Goal: Communication & Community: Answer question/provide support

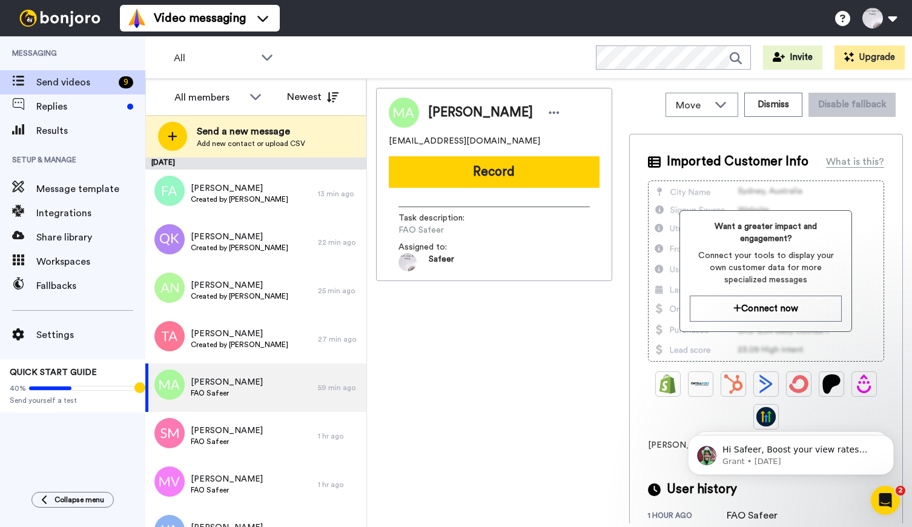
click at [474, 324] on div "Mark Adebayo-Davies markioloye@gmail.com Record Task description : FAO Safeer A…" at bounding box center [494, 306] width 236 height 436
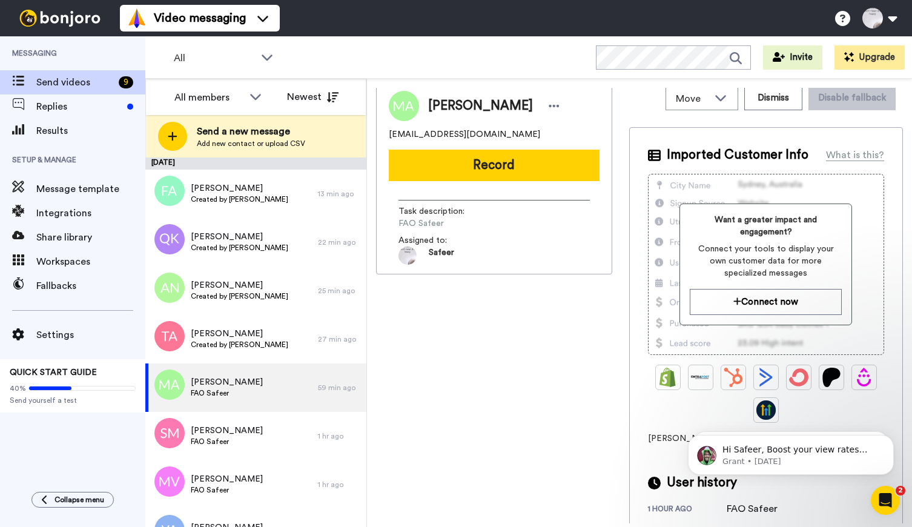
scroll to position [6, 0]
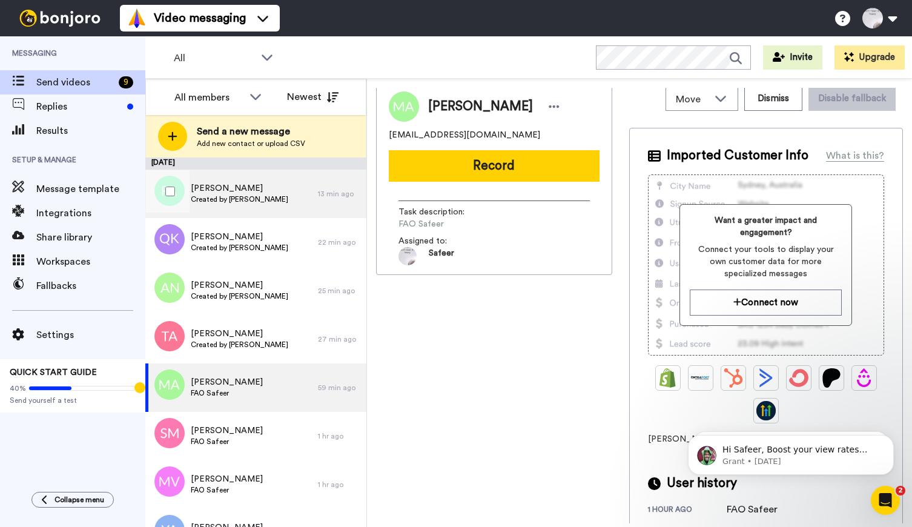
click at [240, 193] on span "[PERSON_NAME]" at bounding box center [240, 188] width 98 height 12
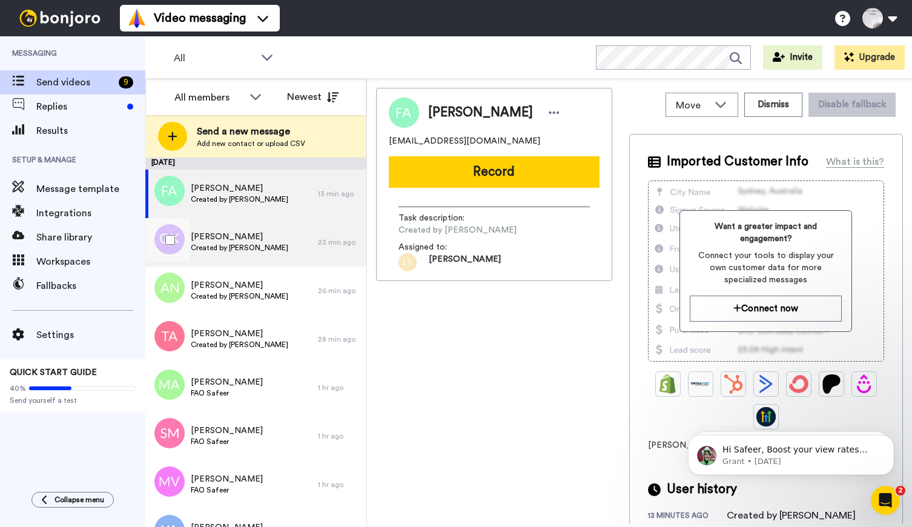
click at [235, 265] on div "Qais Karimi Created by Lee Smith-Dennis" at bounding box center [231, 242] width 173 height 48
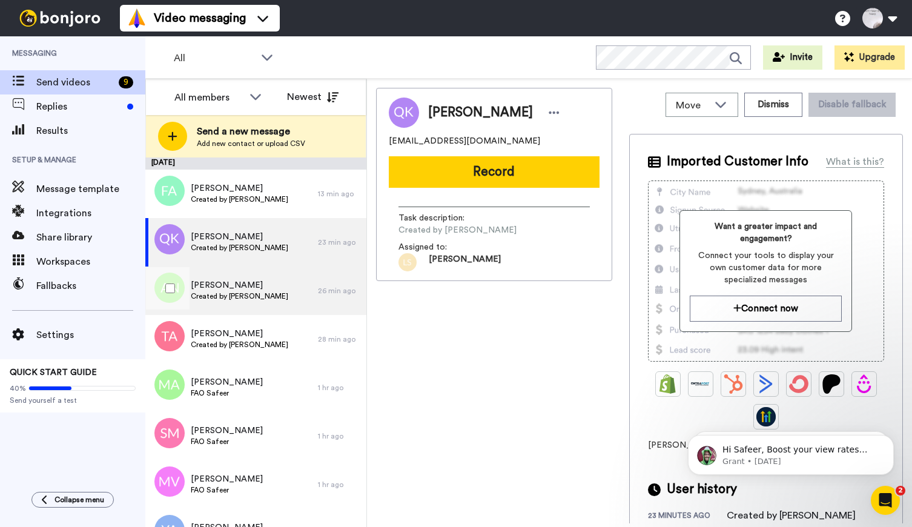
click at [233, 302] on div "Azada Naji Created by Lee Smith-Dennis" at bounding box center [231, 291] width 173 height 48
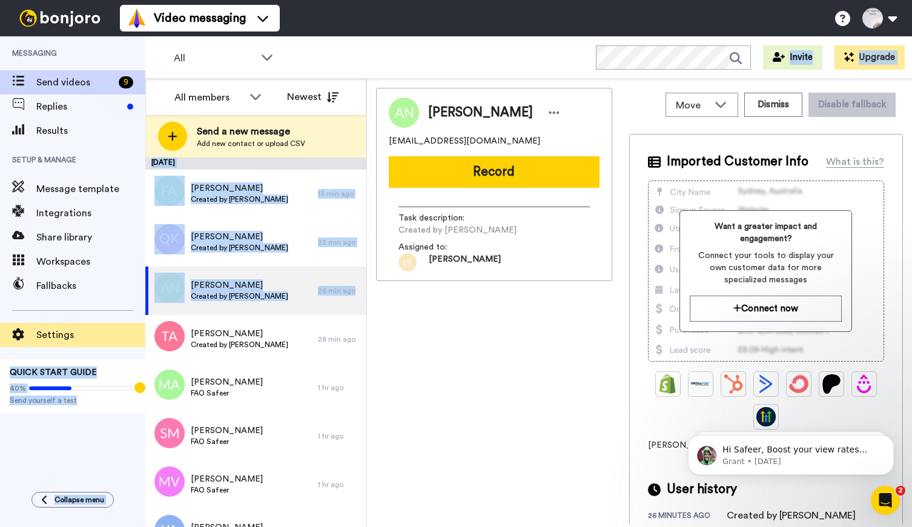
drag, startPoint x: 147, startPoint y: 307, endPoint x: 141, endPoint y: 342, distance: 36.3
click at [141, 342] on div "Messaging Send videos 9 Replies Results Setup & Manage Message template Integra…" at bounding box center [456, 281] width 912 height 491
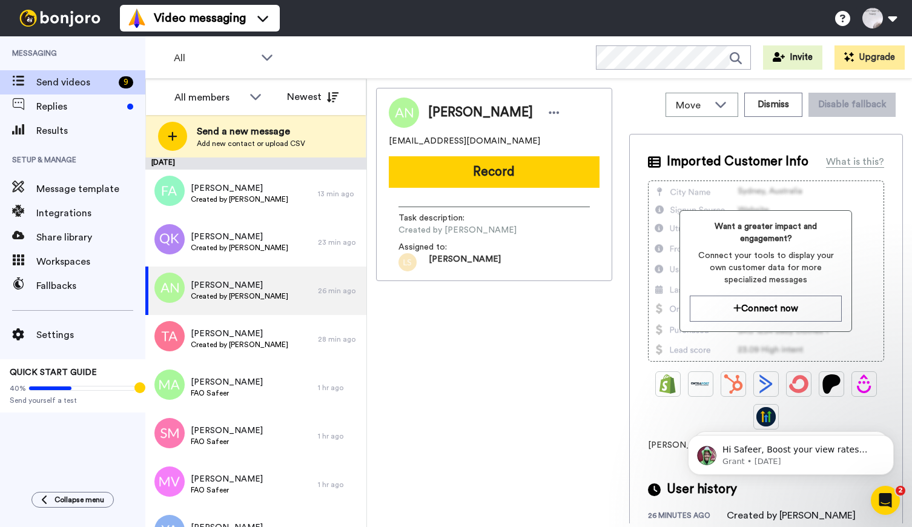
click at [480, 373] on div "Azada Naji aminazada285@gmail.com Record Task description : Created by Lee Smit…" at bounding box center [494, 306] width 236 height 436
drag, startPoint x: 367, startPoint y: 228, endPoint x: 356, endPoint y: 167, distance: 62.8
click at [356, 167] on div "All members Newest Send a new message Add new contact or upload CSV August 16 F…" at bounding box center [528, 303] width 767 height 448
click at [499, 366] on div "Azada Naji aminazada285@gmail.com Record Task description : Created by Lee Smit…" at bounding box center [494, 306] width 236 height 436
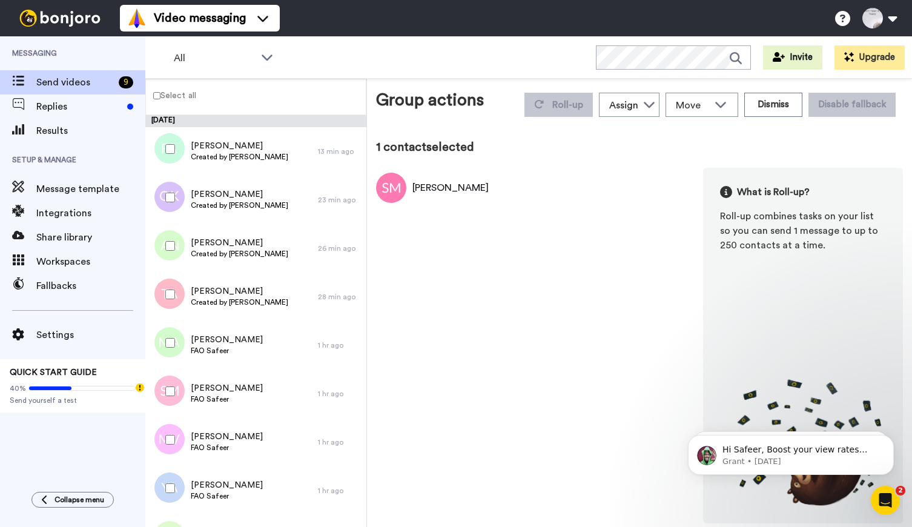
click at [79, 430] on div "Messaging Send videos 9 Replies Results Setup & Manage Message template Integra…" at bounding box center [72, 257] width 145 height 443
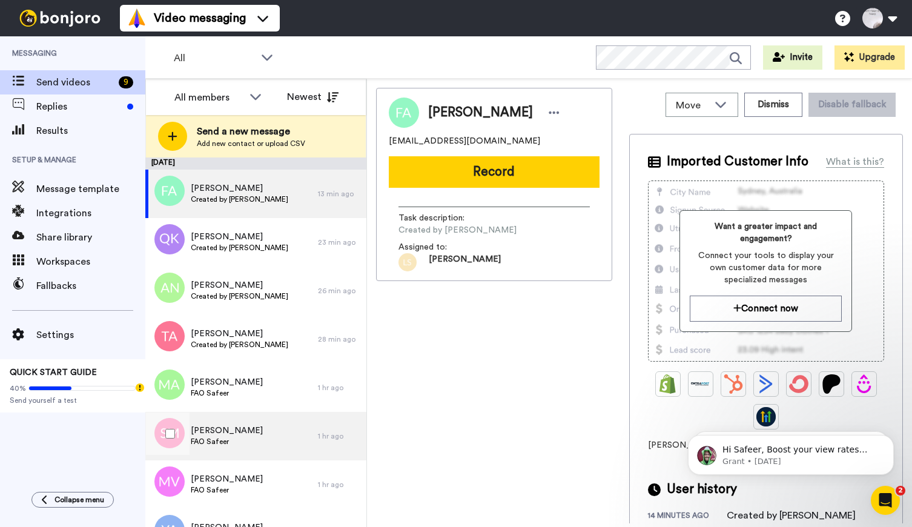
click at [235, 435] on span "Silvia Markova" at bounding box center [227, 431] width 72 height 12
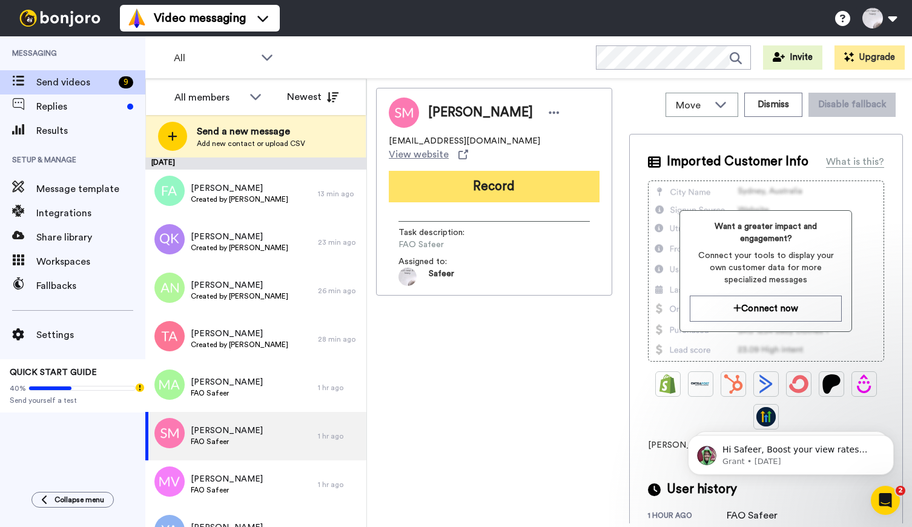
click at [521, 178] on button "Record" at bounding box center [494, 187] width 211 height 32
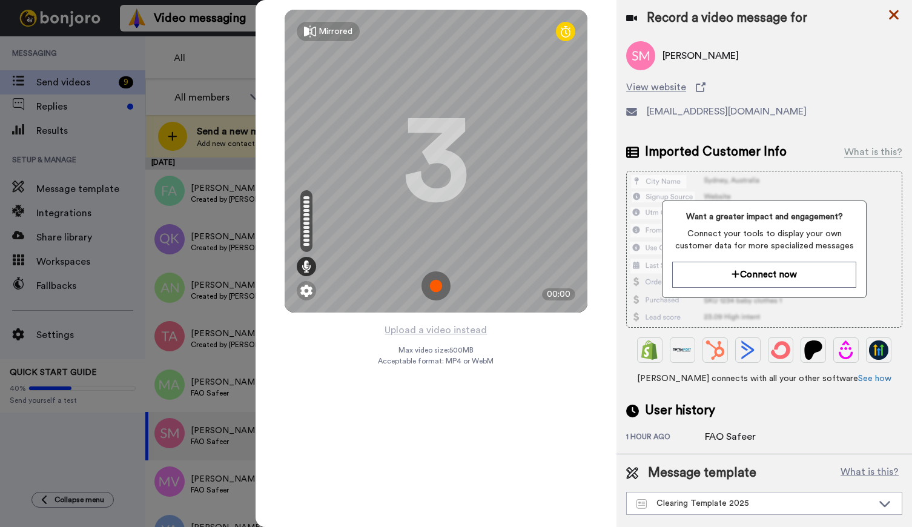
click at [896, 14] on icon at bounding box center [894, 15] width 10 height 10
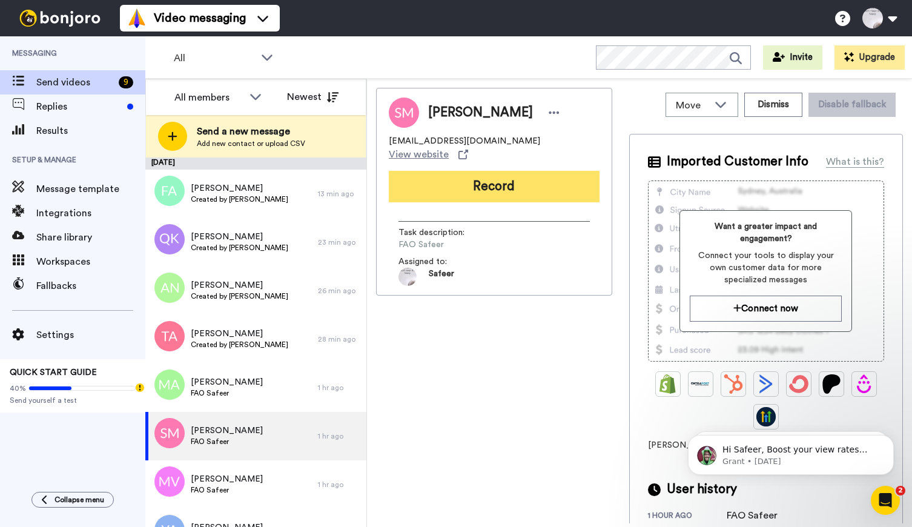
click at [511, 173] on button "Record" at bounding box center [494, 187] width 211 height 32
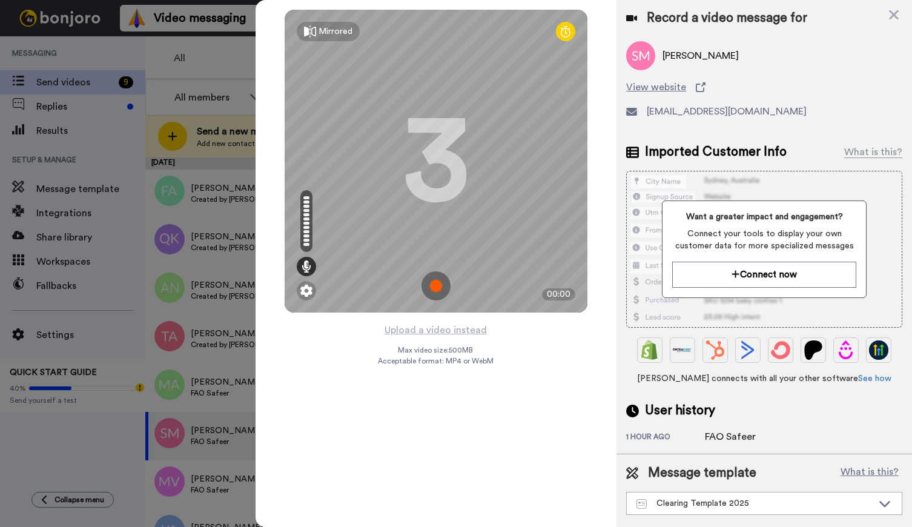
click at [440, 283] on img at bounding box center [436, 285] width 29 height 29
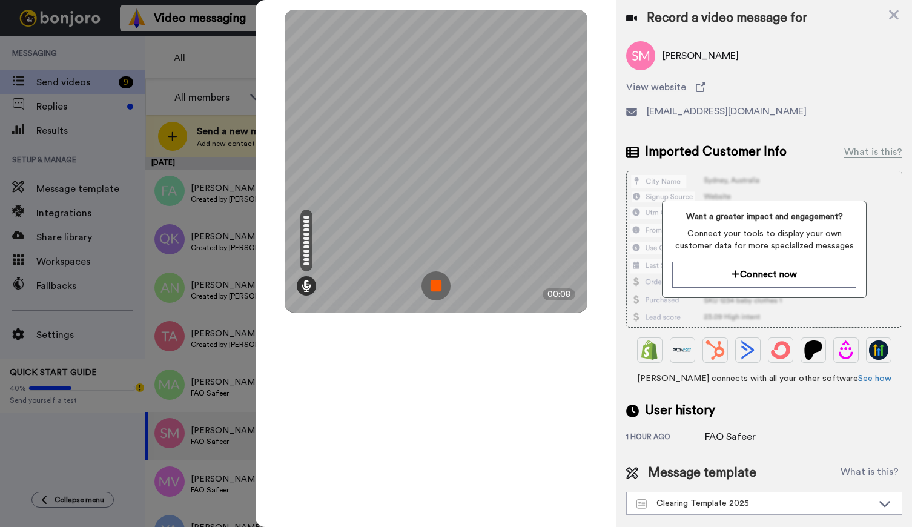
click at [439, 285] on img at bounding box center [436, 285] width 29 height 29
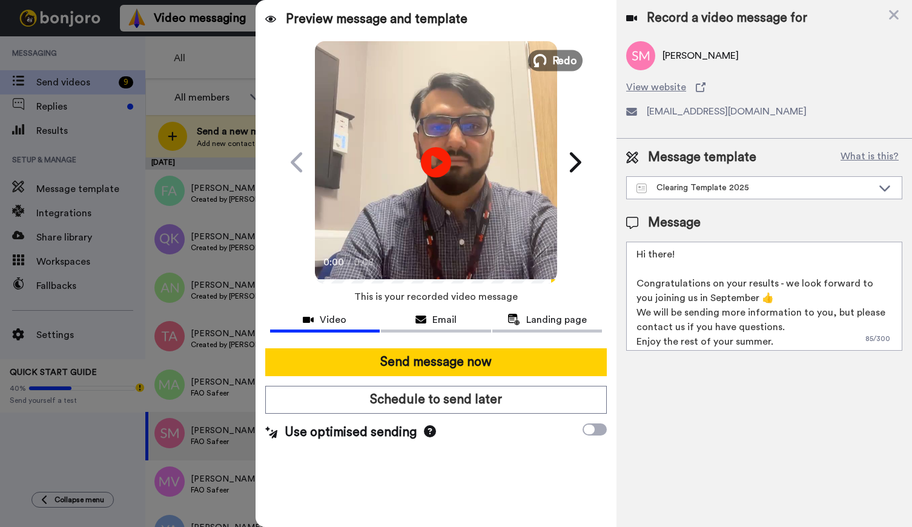
click at [559, 60] on span "Redo" at bounding box center [564, 60] width 25 height 16
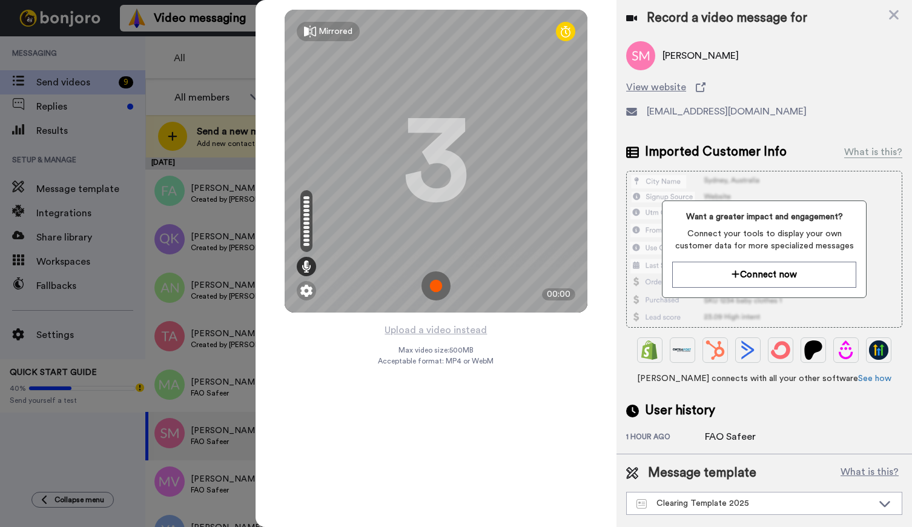
click at [434, 290] on img at bounding box center [436, 285] width 29 height 29
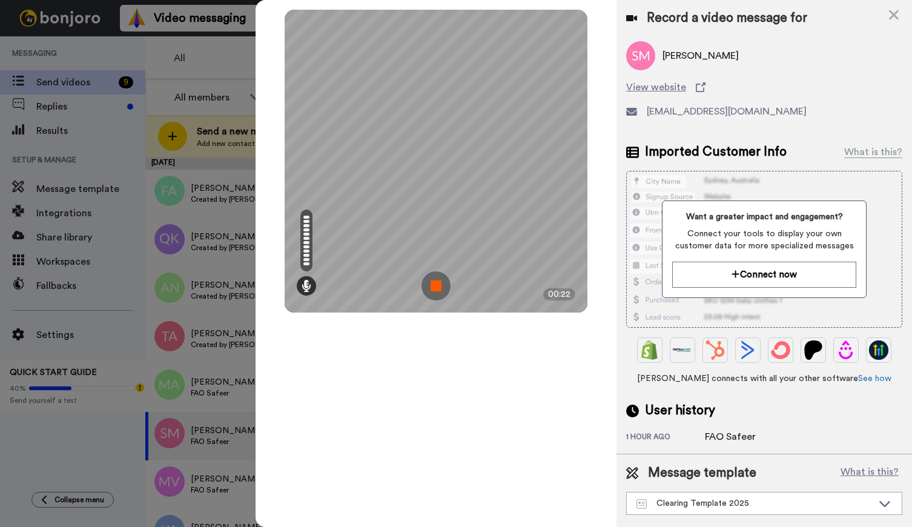
click at [437, 285] on img at bounding box center [436, 285] width 29 height 29
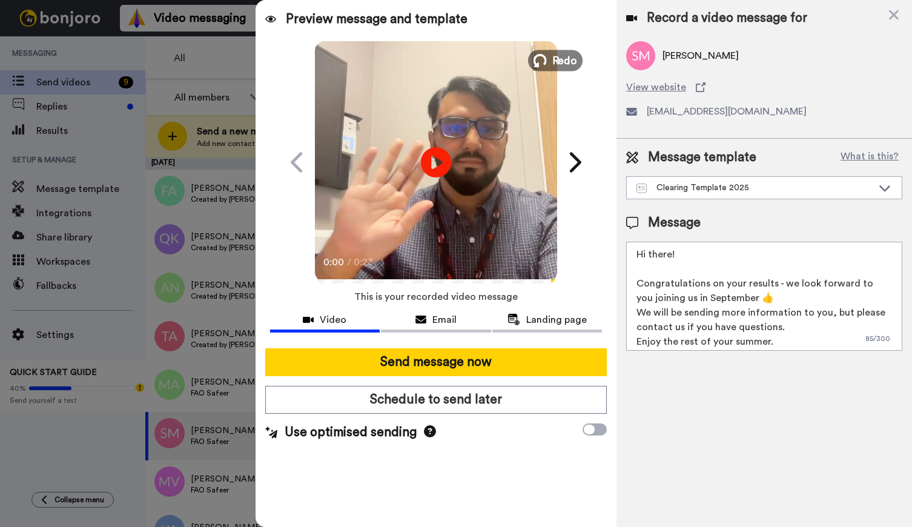
click at [559, 59] on span "Redo" at bounding box center [564, 60] width 25 height 16
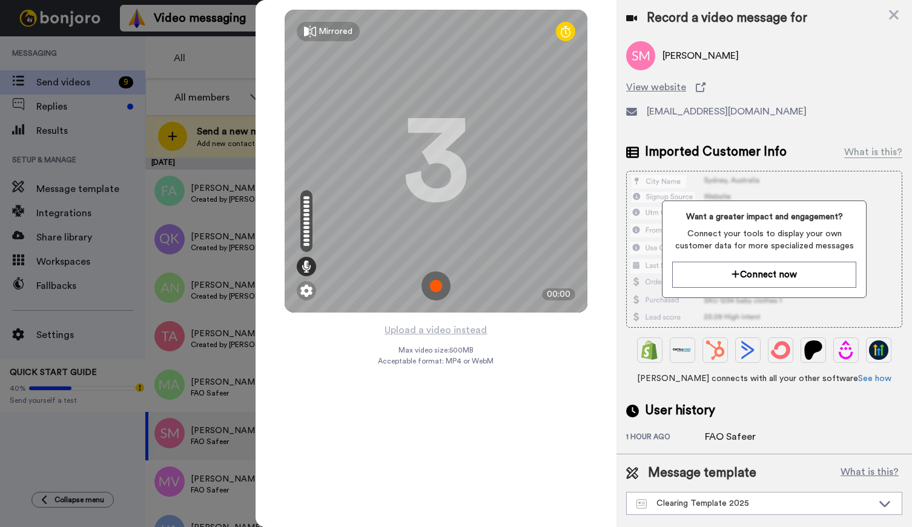
click at [437, 284] on img at bounding box center [436, 285] width 29 height 29
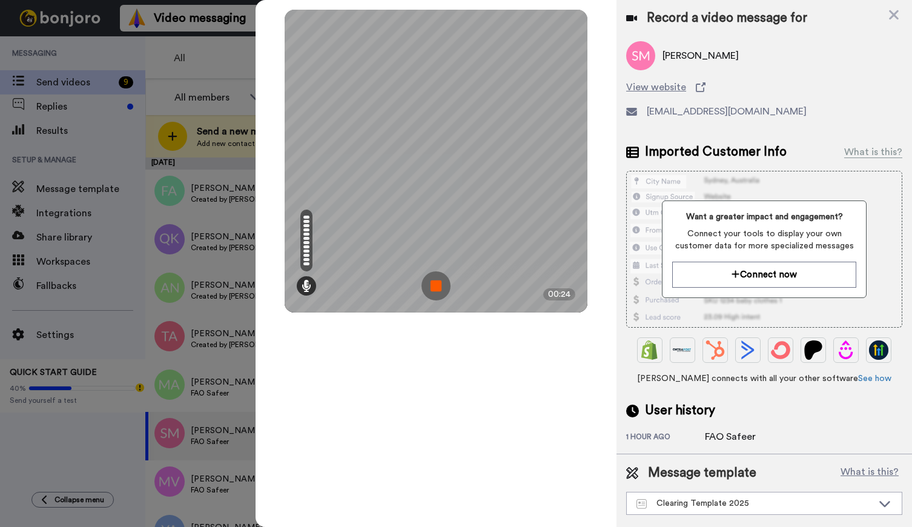
click at [437, 282] on img at bounding box center [436, 285] width 29 height 29
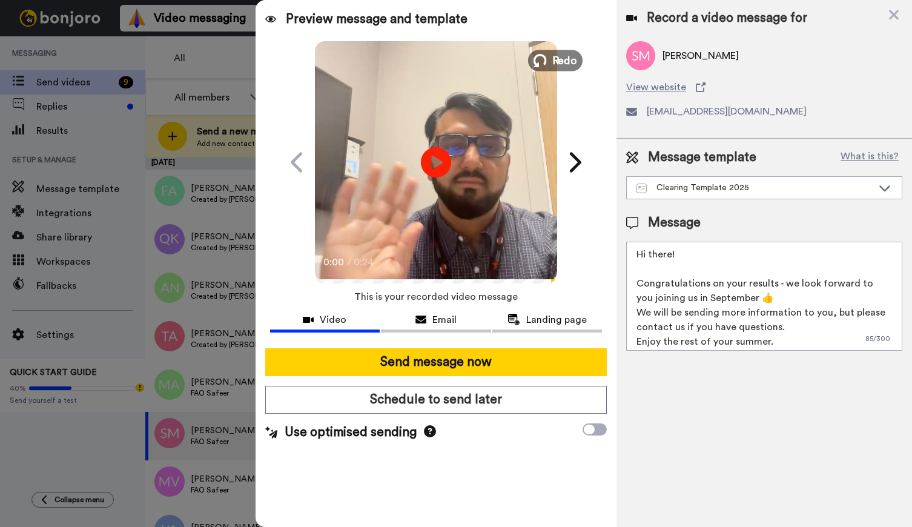
click at [558, 53] on span "Redo" at bounding box center [564, 60] width 25 height 16
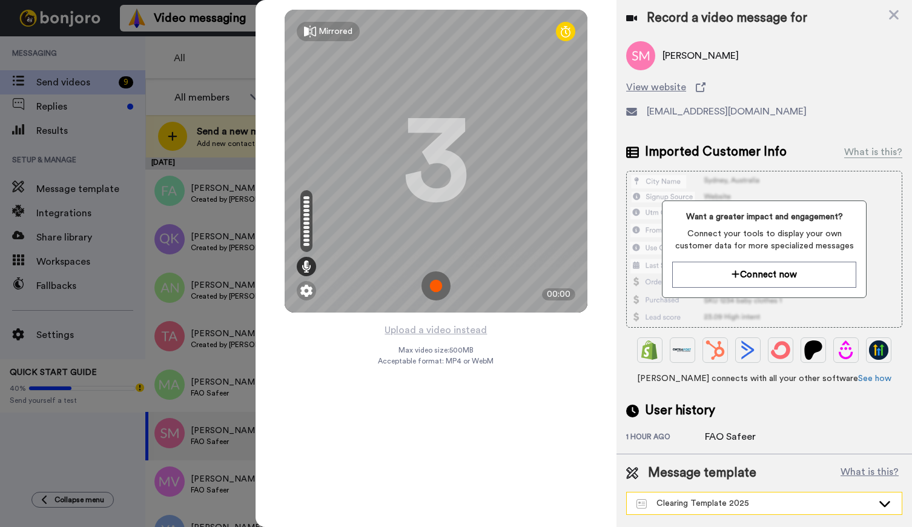
click at [813, 502] on div "Clearing Template 2025" at bounding box center [755, 503] width 236 height 12
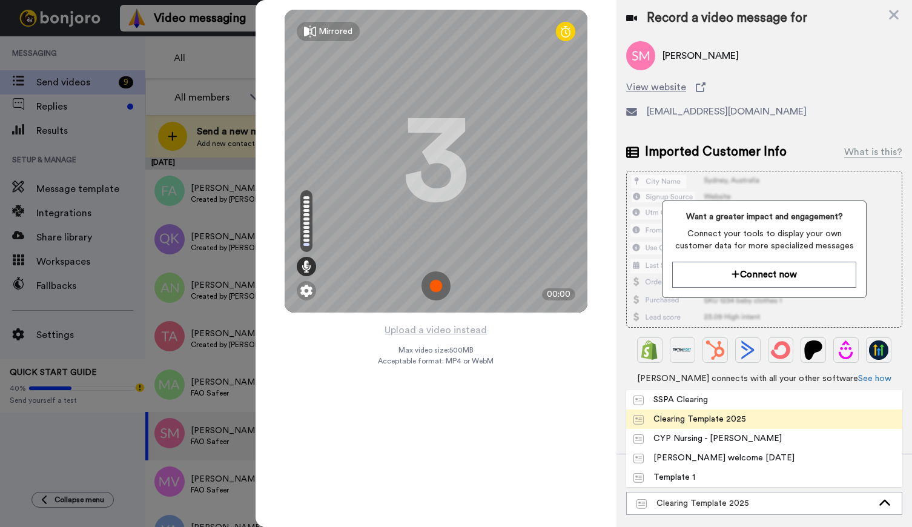
click at [707, 417] on div "Clearing Template 2025" at bounding box center [690, 419] width 113 height 12
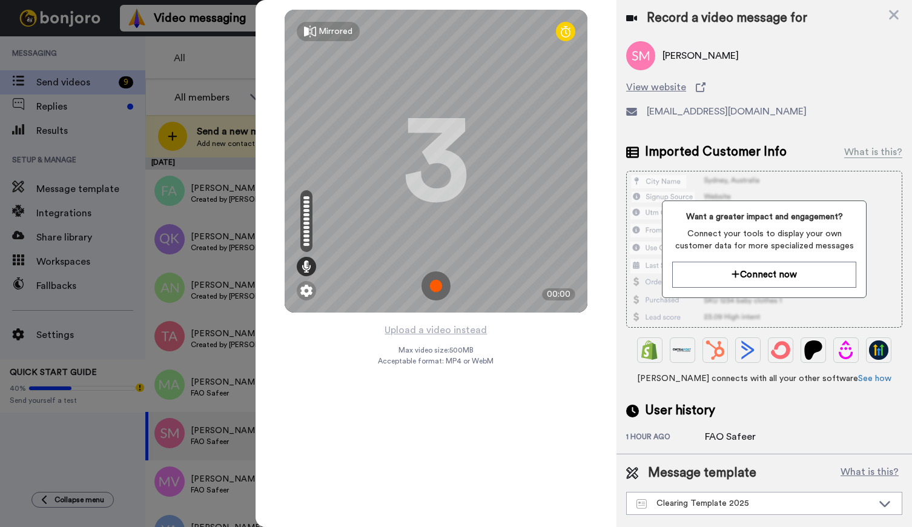
click at [580, 399] on div "Mirrored Redo 3 00:00 Upload a video instead Max video size: 500 MB Acceptable …" at bounding box center [436, 263] width 361 height 527
click at [888, 507] on icon at bounding box center [885, 503] width 15 height 12
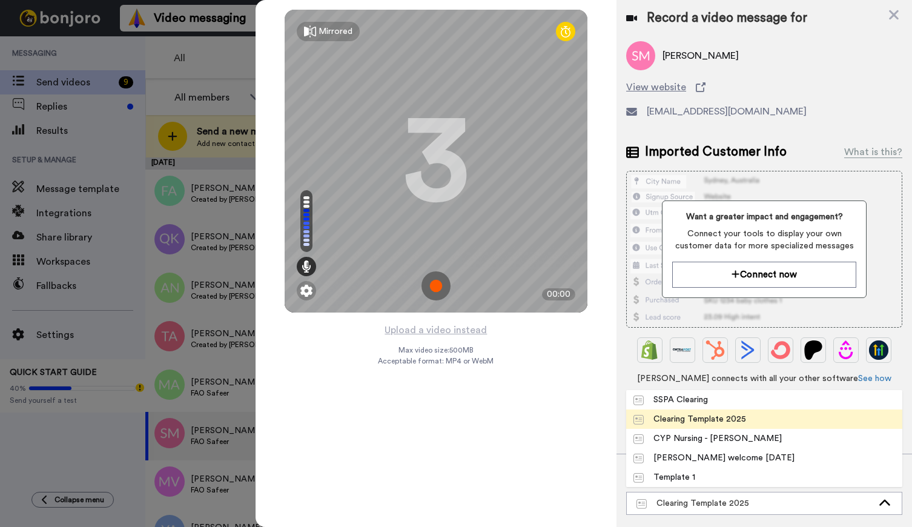
click at [698, 419] on div "Clearing Template 2025" at bounding box center [690, 419] width 113 height 12
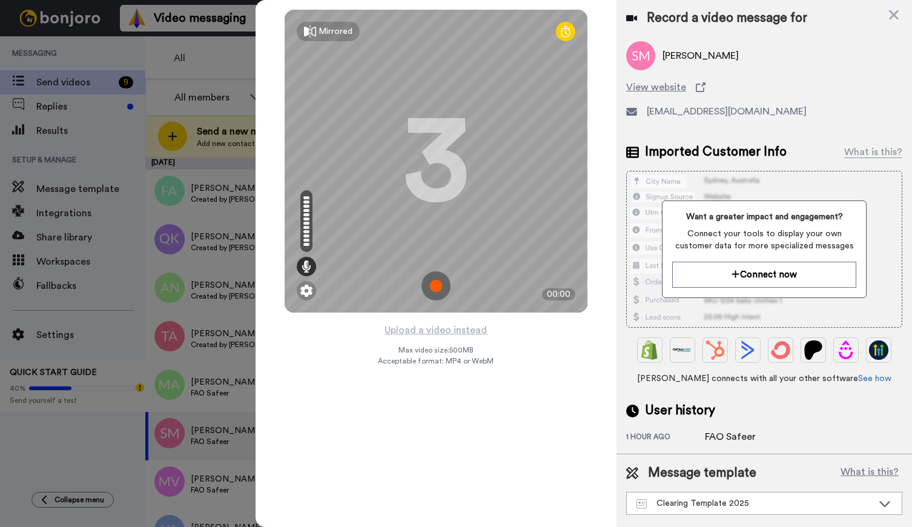
click at [438, 283] on img at bounding box center [436, 285] width 29 height 29
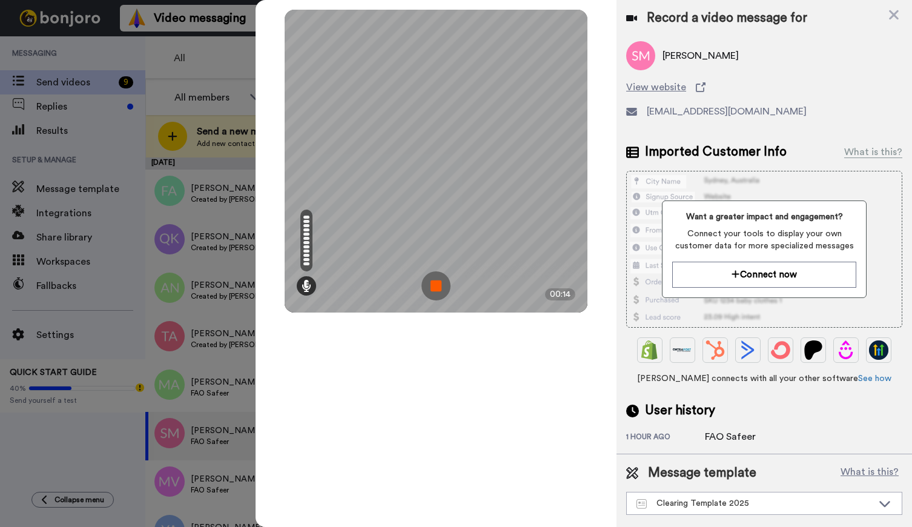
click at [446, 285] on img at bounding box center [436, 285] width 29 height 29
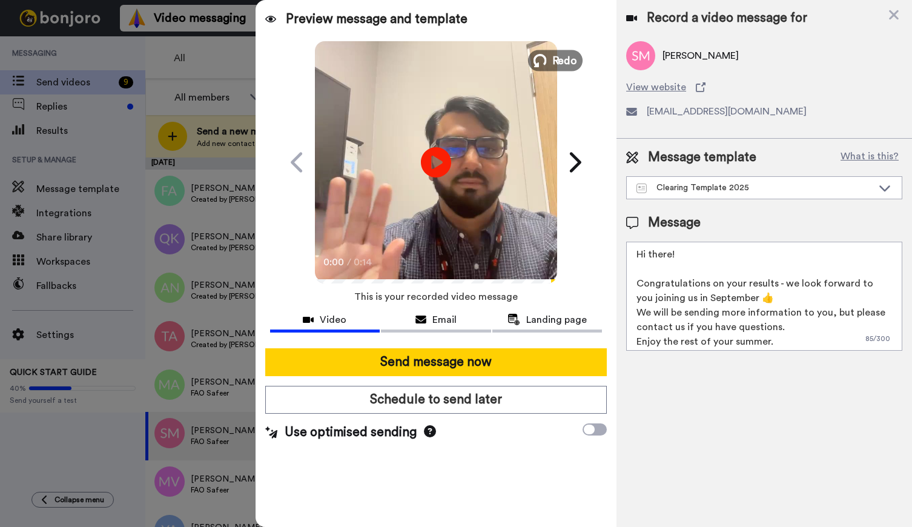
click at [556, 62] on span "Redo" at bounding box center [564, 60] width 25 height 16
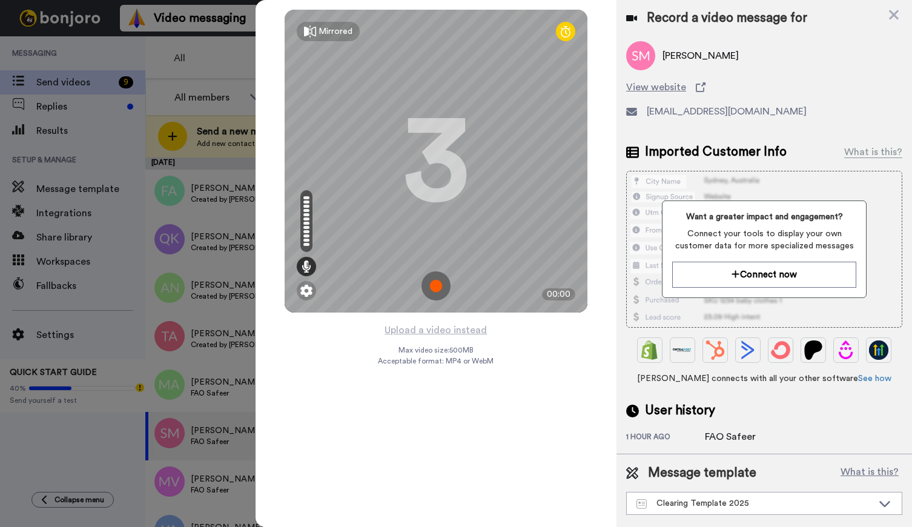
click at [438, 282] on img at bounding box center [436, 285] width 29 height 29
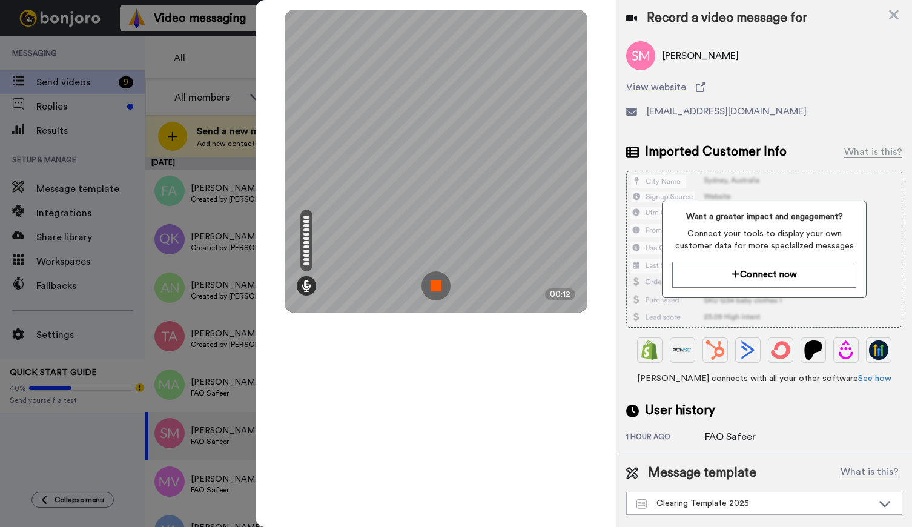
click at [443, 285] on img at bounding box center [436, 285] width 29 height 29
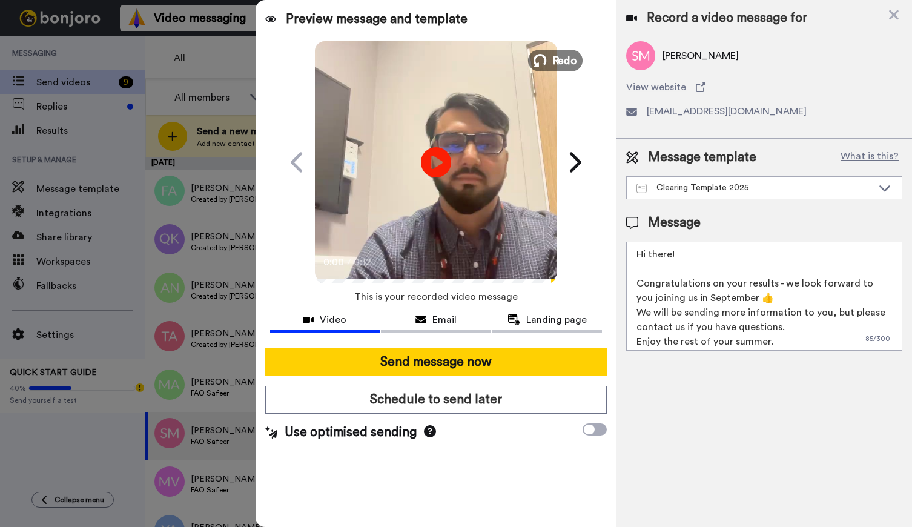
click at [557, 58] on span "Redo" at bounding box center [564, 60] width 25 height 16
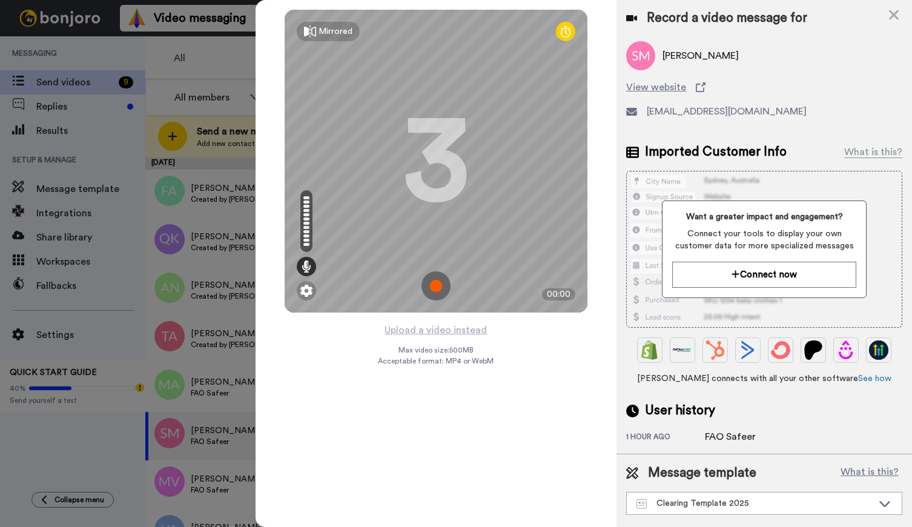
click at [436, 286] on img at bounding box center [436, 285] width 29 height 29
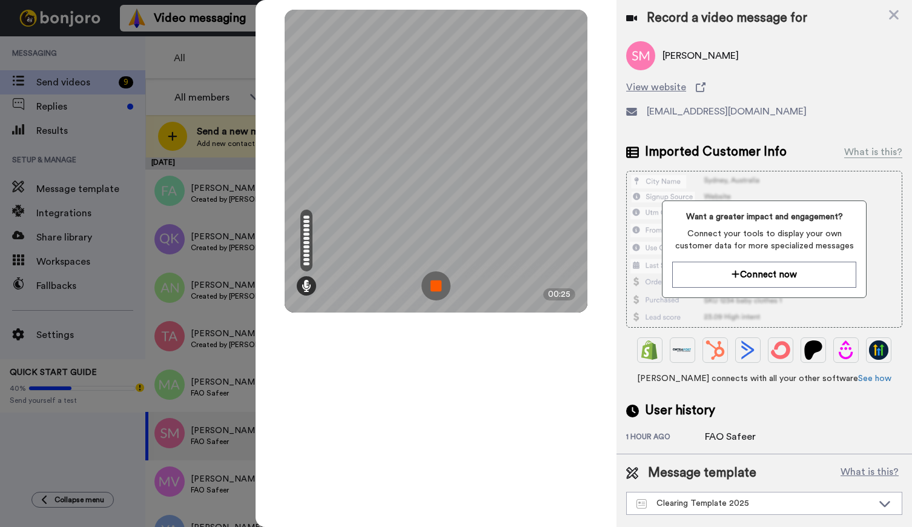
click at [437, 279] on img at bounding box center [436, 285] width 29 height 29
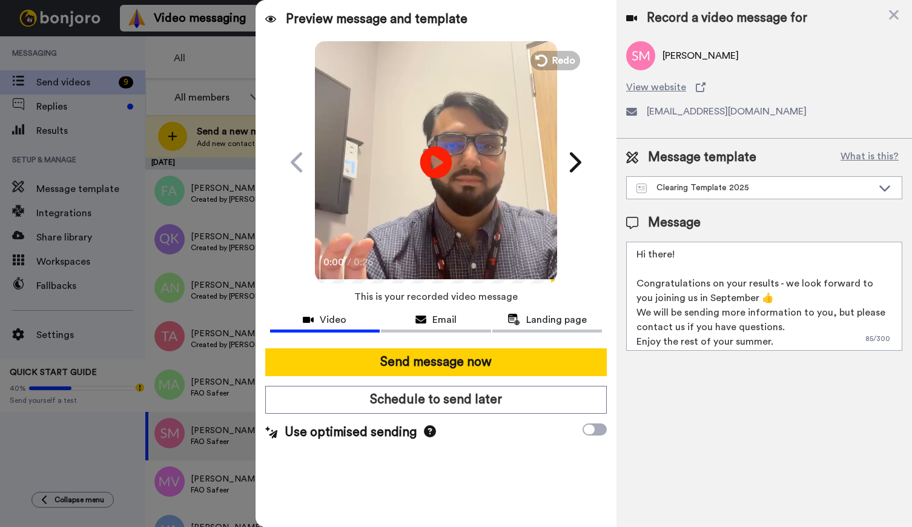
click at [440, 161] on icon "Play/Pause" at bounding box center [436, 162] width 32 height 58
click at [559, 62] on span "Redo" at bounding box center [564, 60] width 25 height 16
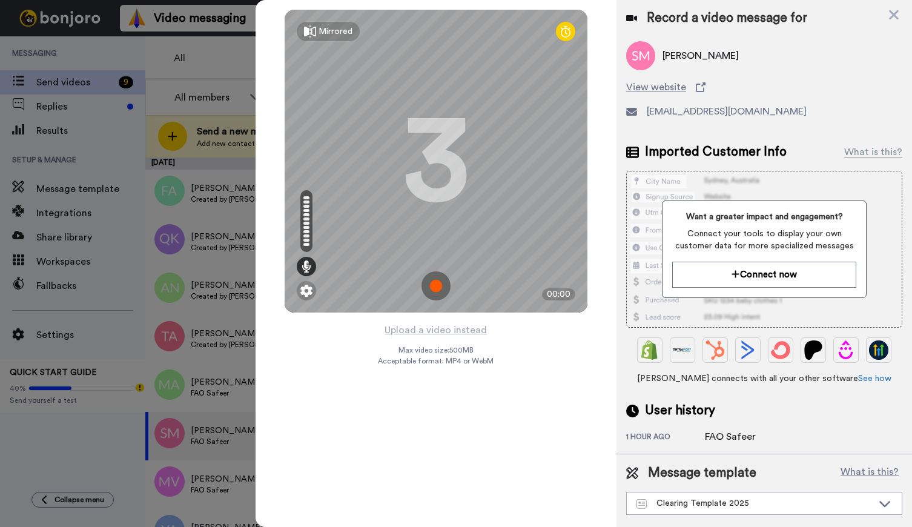
click at [443, 283] on img at bounding box center [436, 285] width 29 height 29
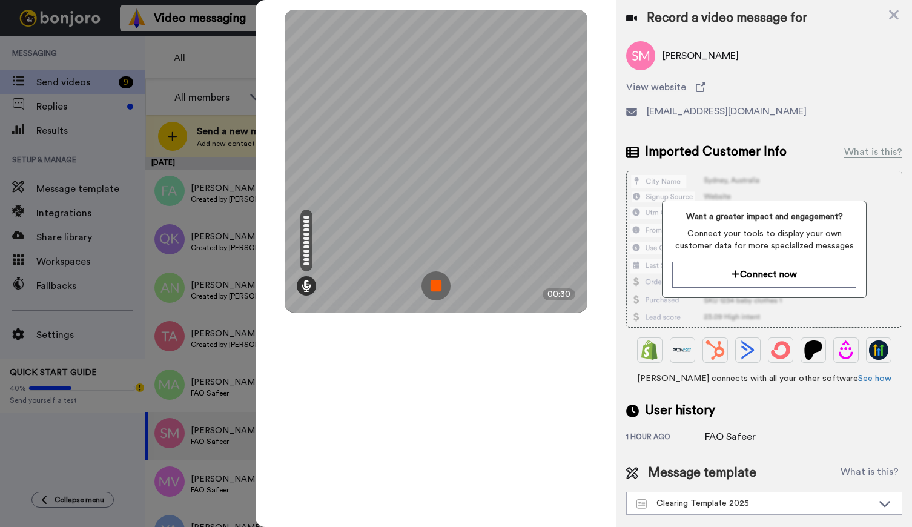
click at [436, 285] on img at bounding box center [436, 285] width 29 height 29
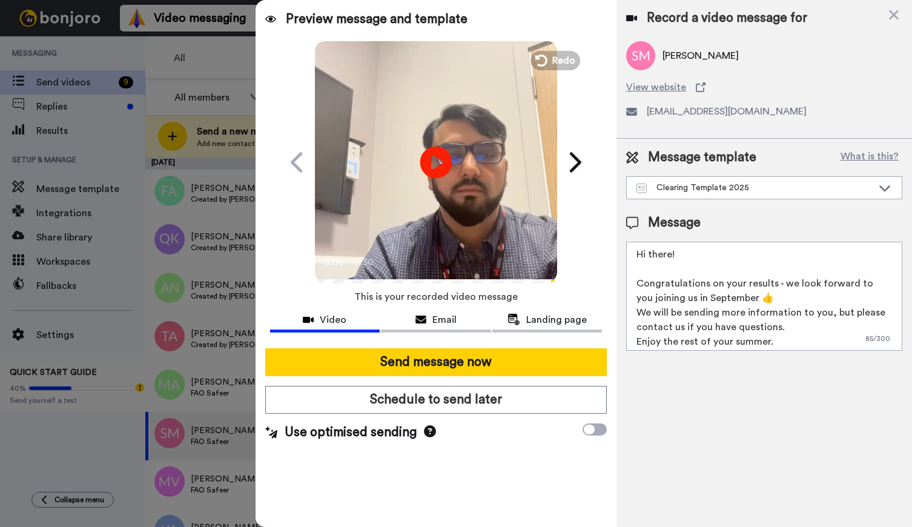
click at [443, 160] on icon at bounding box center [436, 162] width 32 height 32
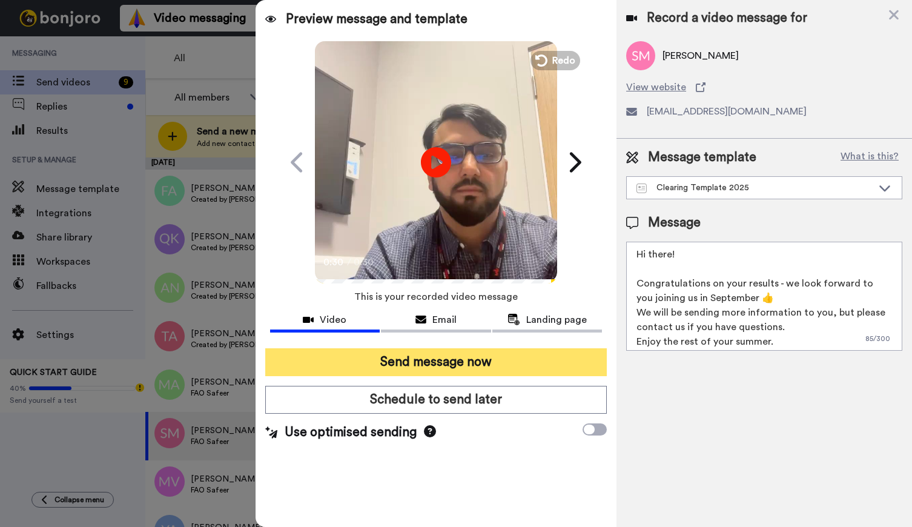
click at [502, 362] on button "Send message now" at bounding box center [436, 362] width 342 height 28
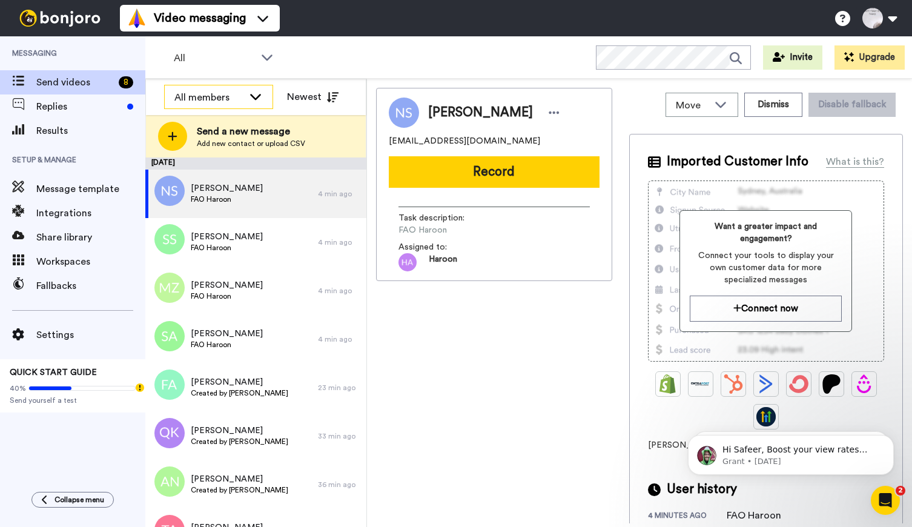
click at [254, 95] on icon at bounding box center [255, 96] width 15 height 12
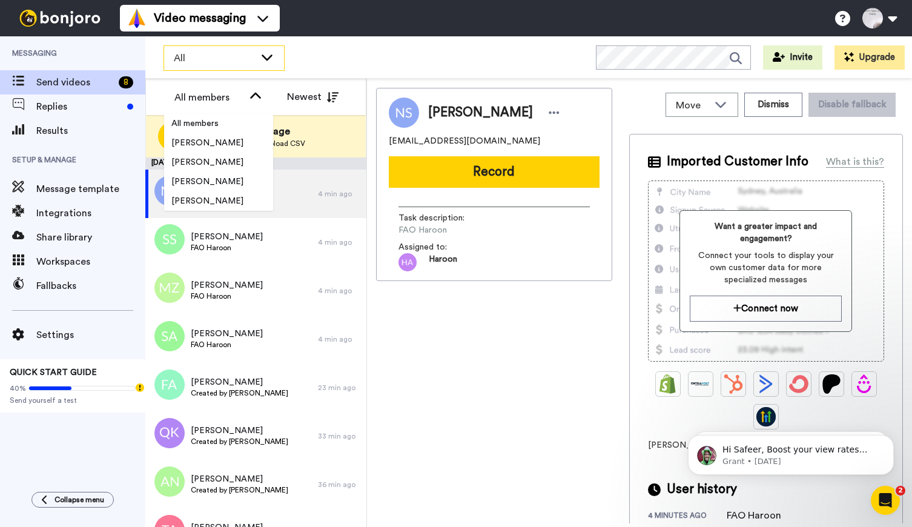
click at [268, 55] on icon at bounding box center [267, 57] width 15 height 12
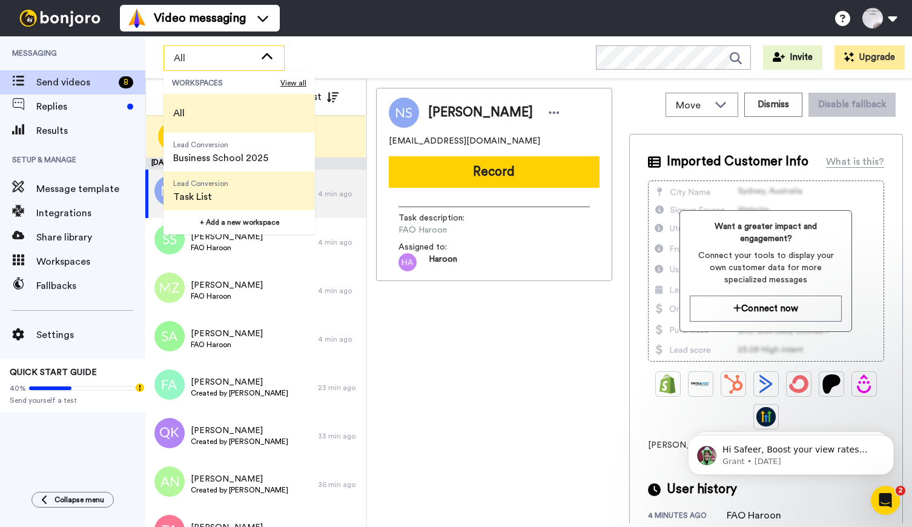
click at [187, 196] on span "Task List" at bounding box center [200, 197] width 55 height 15
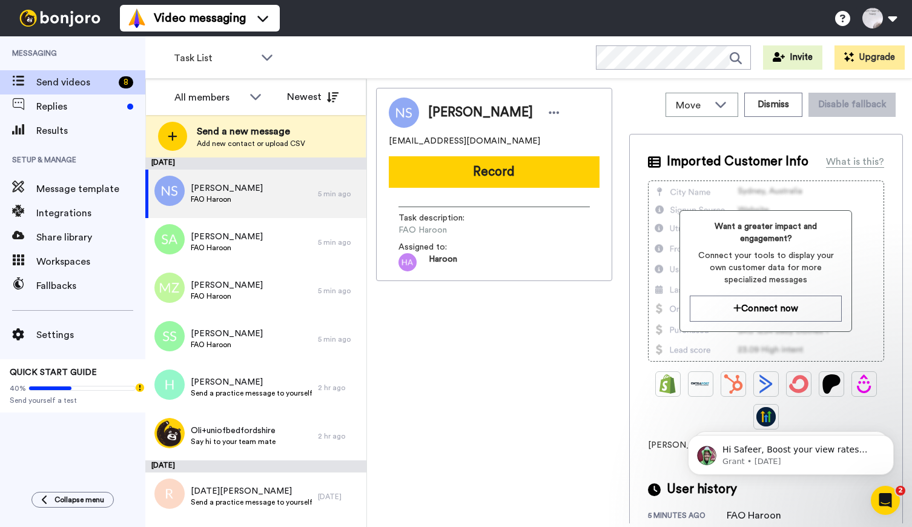
click at [97, 445] on div "Messaging Send videos 8 Replies Results Setup & Manage Message template Integra…" at bounding box center [72, 257] width 145 height 443
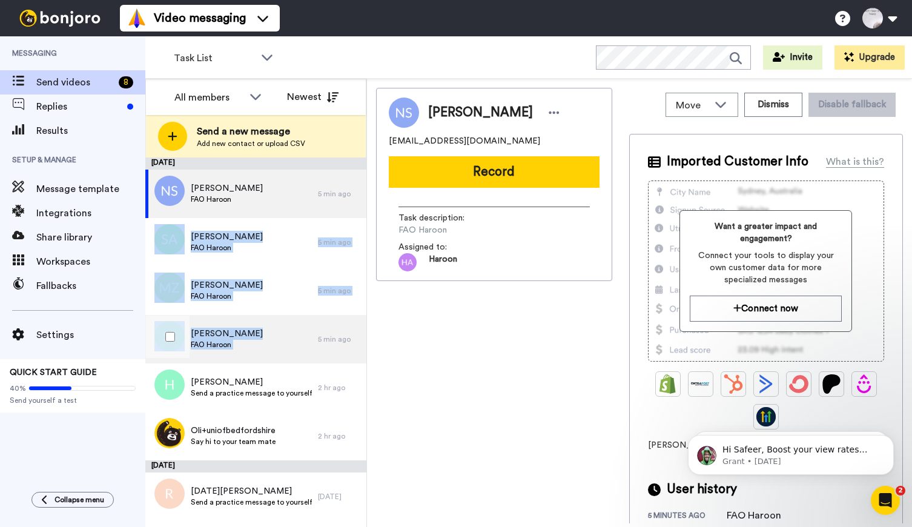
drag, startPoint x: 355, startPoint y: 199, endPoint x: 362, endPoint y: 318, distance: 119.5
click at [362, 318] on div "August 16 Nelson Santos FAO Haroon 5 min ago Salema Abdirahman FAO Haroon 5 min…" at bounding box center [255, 340] width 221 height 364
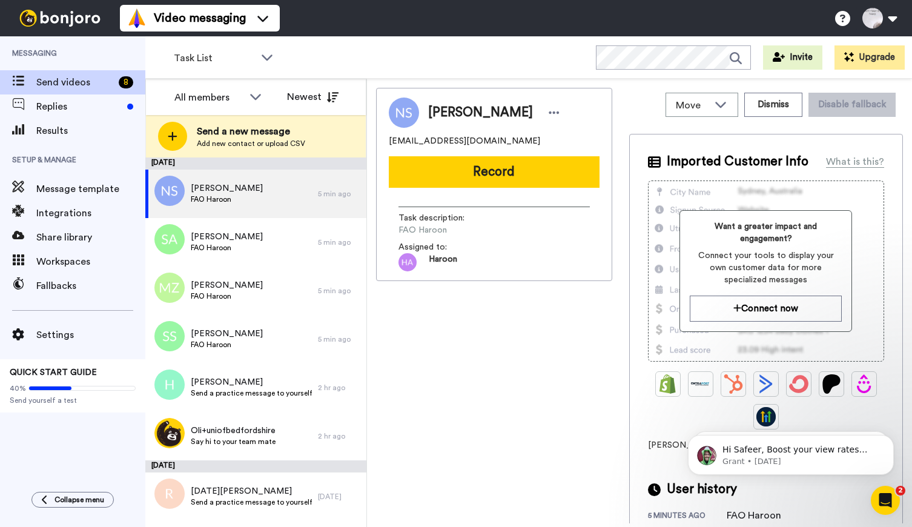
click at [422, 331] on div "Nelson Santos nelsonsantos2011@hotmail.co.uk Record Task description : FAO Haro…" at bounding box center [494, 306] width 236 height 436
click at [257, 99] on icon at bounding box center [255, 97] width 11 height 6
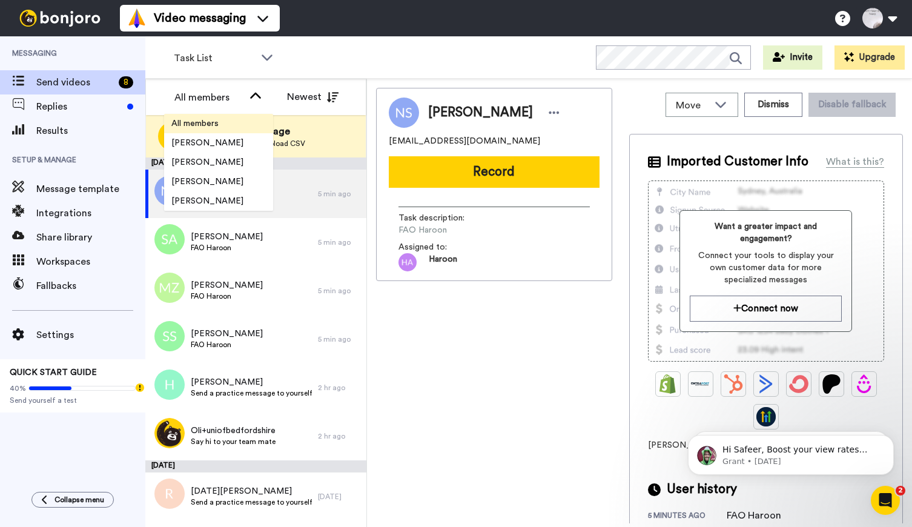
click at [205, 121] on span "All members" at bounding box center [195, 124] width 62 height 12
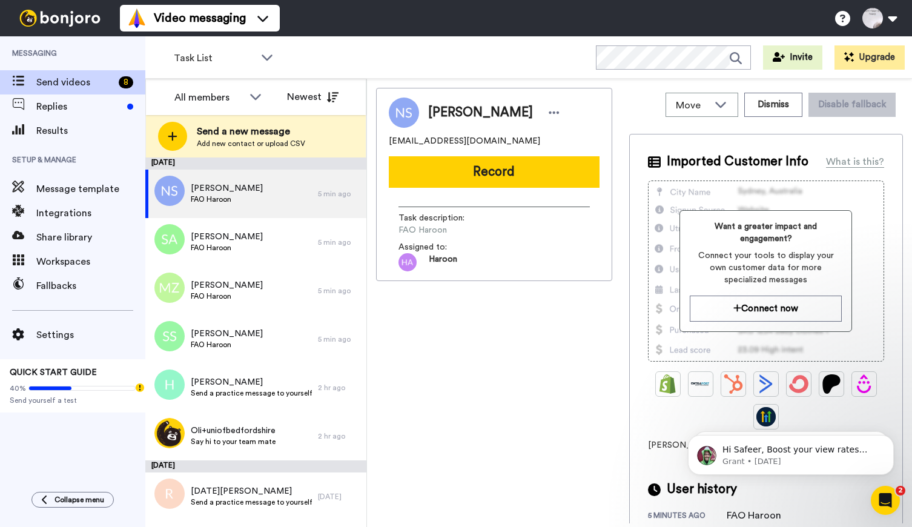
click at [65, 483] on div "Messaging Send videos 8 Replies Results Setup & Manage Message template Integra…" at bounding box center [72, 281] width 145 height 491
click at [72, 467] on div "Messaging Send videos 8 Replies Results Setup & Manage Message template Integra…" at bounding box center [72, 257] width 145 height 443
drag, startPoint x: 371, startPoint y: 271, endPoint x: 368, endPoint y: 161, distance: 110.9
click at [368, 161] on div "Move WORKSPACES View all Lead Conversion Business School 2025 Lead Conversion T…" at bounding box center [639, 303] width 545 height 448
click at [462, 367] on div "Nelson Santos nelsonsantos2011@hotmail.co.uk Record Task description : FAO Haro…" at bounding box center [494, 306] width 236 height 436
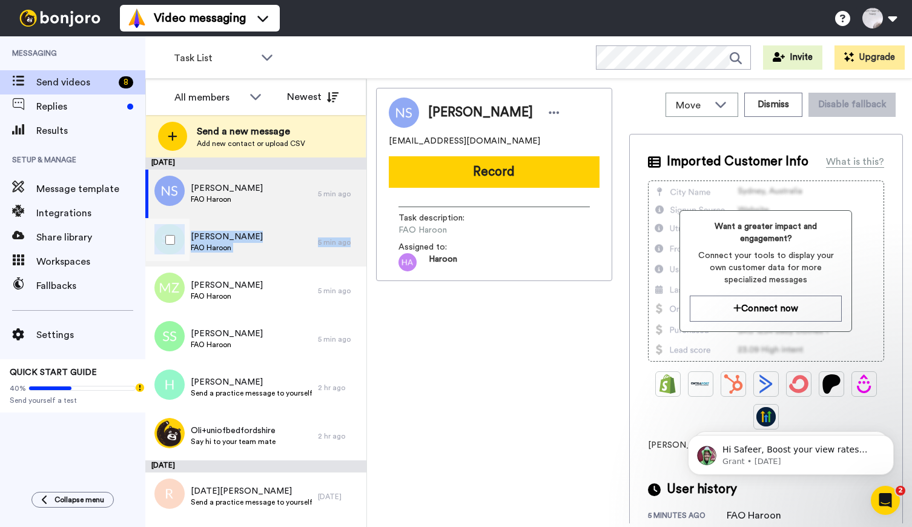
drag, startPoint x: 366, startPoint y: 199, endPoint x: 357, endPoint y: 238, distance: 39.1
click at [357, 238] on div "August 16 Nelson Santos FAO Haroon 5 min ago Salema Abdirahman FAO Haroon 5 min…" at bounding box center [255, 340] width 221 height 364
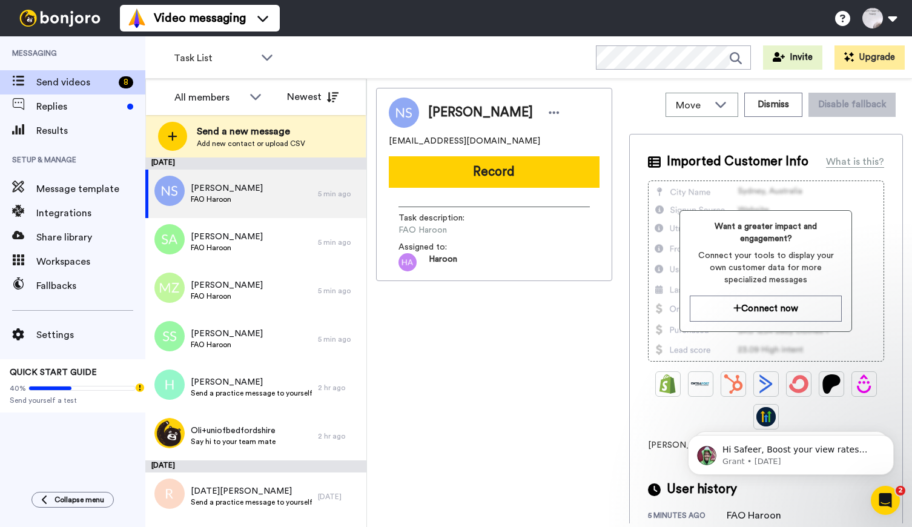
click at [454, 292] on div "Nelson Santos nelsonsantos2011@hotmail.co.uk Record Task description : FAO Haro…" at bounding box center [494, 306] width 236 height 436
click at [76, 436] on div "Messaging Send videos 8 Replies Results Setup & Manage Message template Integra…" at bounding box center [72, 257] width 145 height 443
click at [45, 129] on span "Results" at bounding box center [90, 131] width 109 height 15
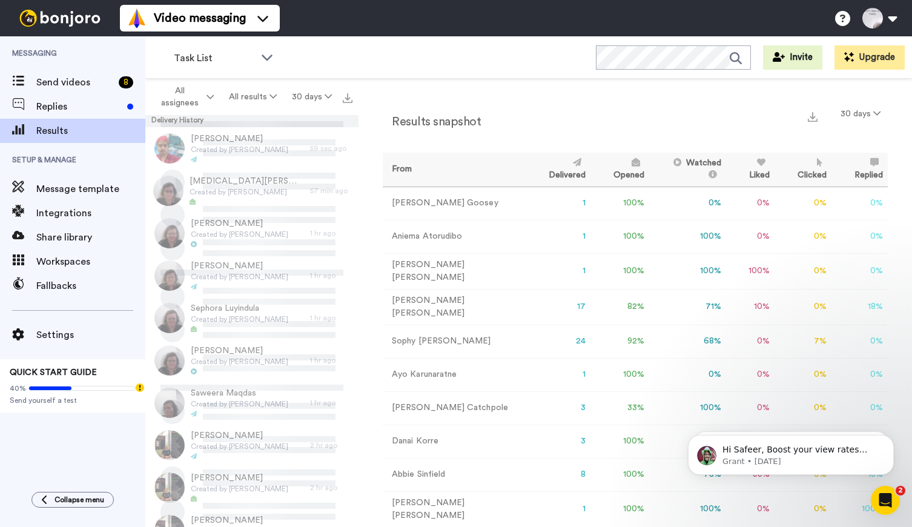
click at [631, 99] on div "Results snapshot 30 days From Delivered Opened Watched Liked Clicked Replied Fa…" at bounding box center [636, 306] width 554 height 454
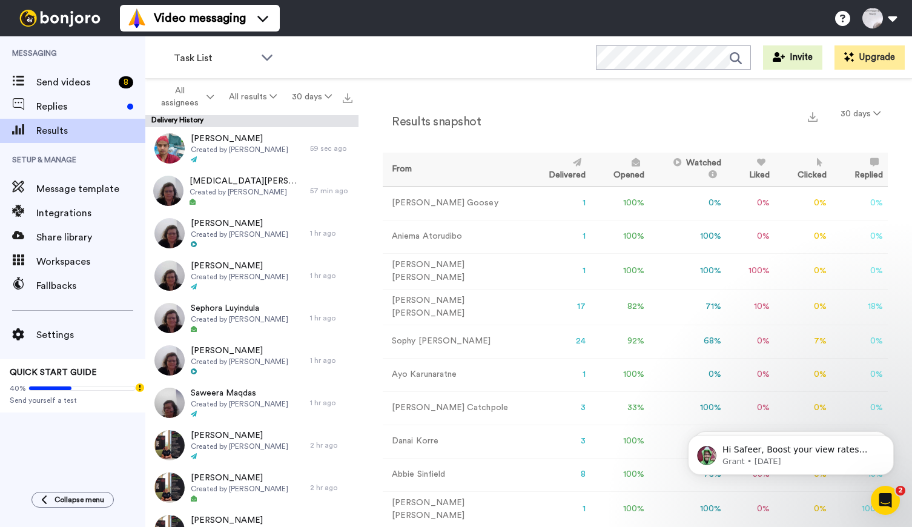
click at [404, 172] on th "From" at bounding box center [454, 170] width 143 height 34
click at [570, 167] on icon at bounding box center [576, 162] width 12 height 8
click at [442, 161] on th "From" at bounding box center [454, 170] width 143 height 34
click at [270, 57] on icon at bounding box center [267, 58] width 11 height 6
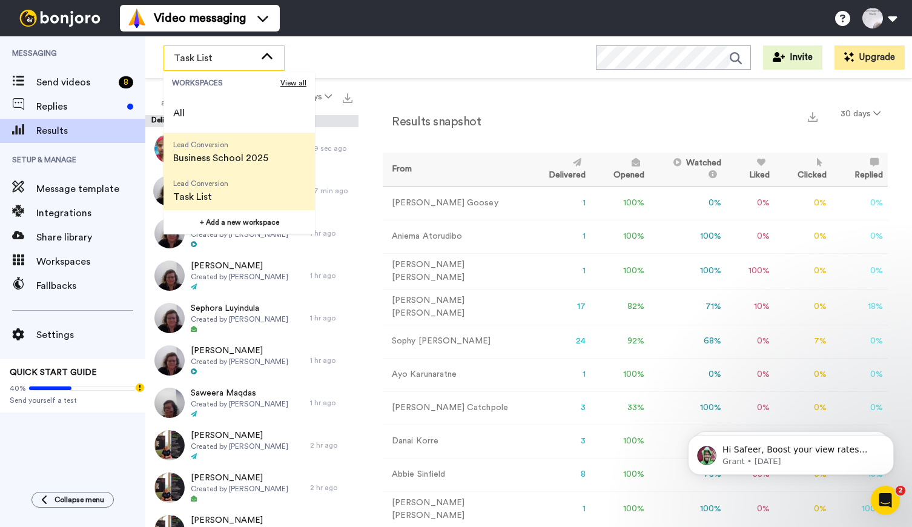
click at [215, 153] on span "Business School 2025" at bounding box center [220, 158] width 95 height 15
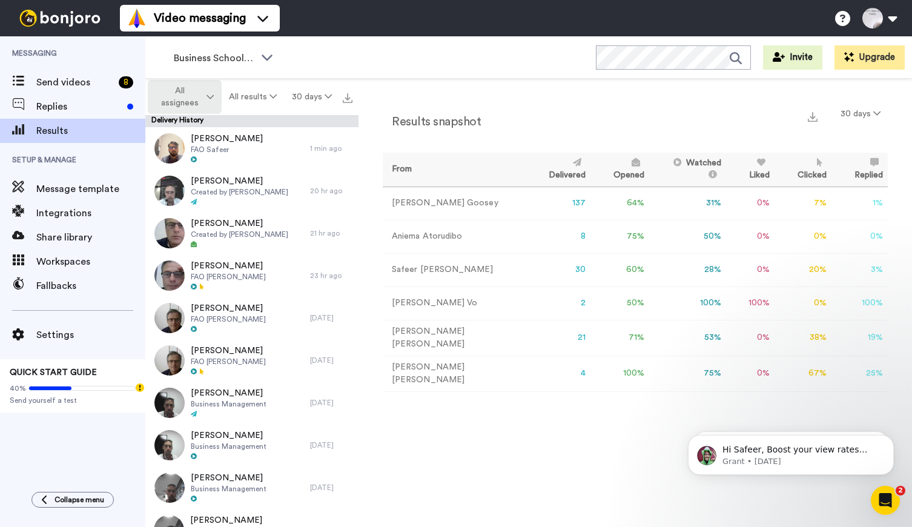
click at [213, 93] on icon at bounding box center [210, 97] width 7 height 8
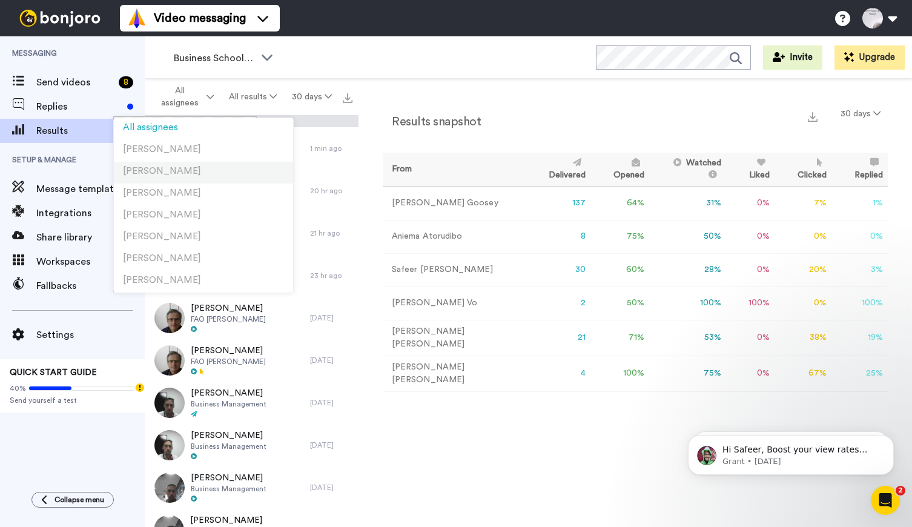
click at [160, 167] on span "[PERSON_NAME]" at bounding box center [162, 171] width 78 height 9
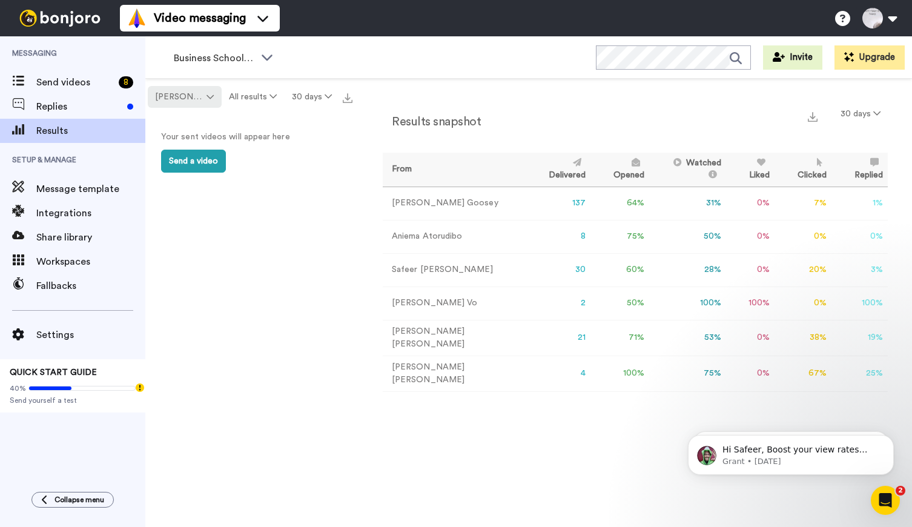
click at [204, 98] on span "[PERSON_NAME]" at bounding box center [179, 97] width 49 height 12
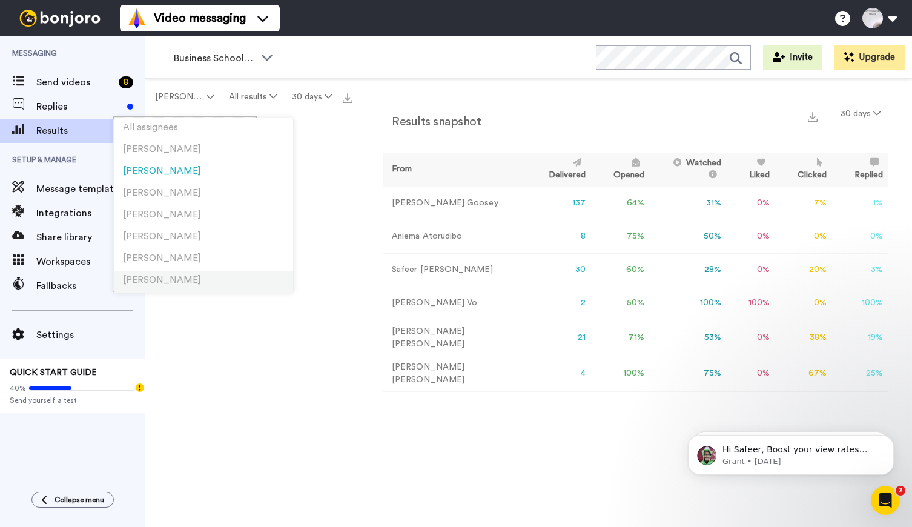
click at [156, 282] on span "[PERSON_NAME]" at bounding box center [162, 280] width 78 height 9
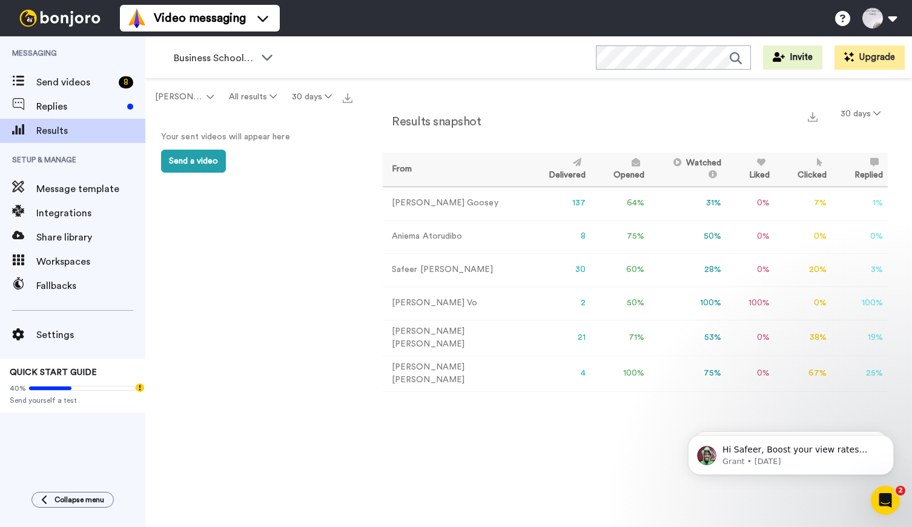
click at [187, 369] on div "Faye Powell All results 30 days Your sent videos will appear here Send a video" at bounding box center [251, 324] width 213 height 491
click at [436, 270] on td "Safeer Ahmed" at bounding box center [454, 269] width 143 height 33
click at [268, 297] on div "Faye Powell All results 30 days Your sent videos will appear here Send a video" at bounding box center [251, 324] width 213 height 491
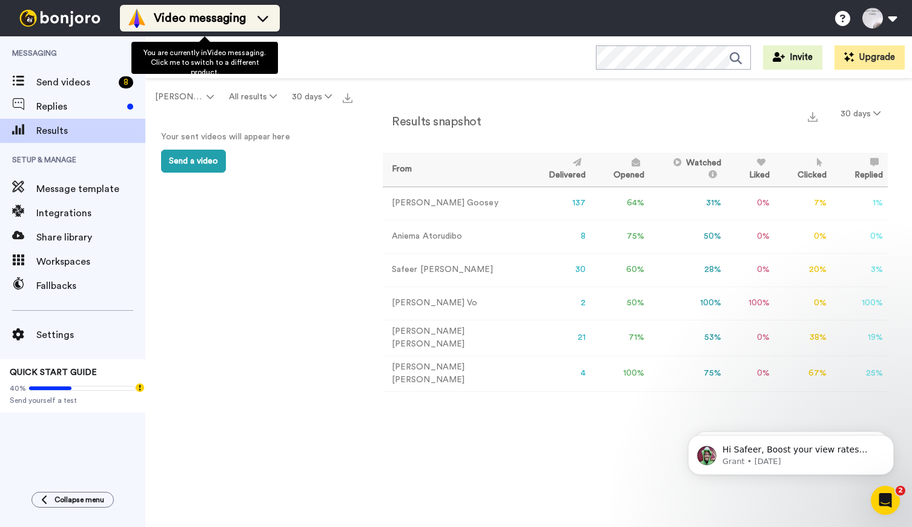
click at [273, 20] on icon at bounding box center [262, 18] width 19 height 12
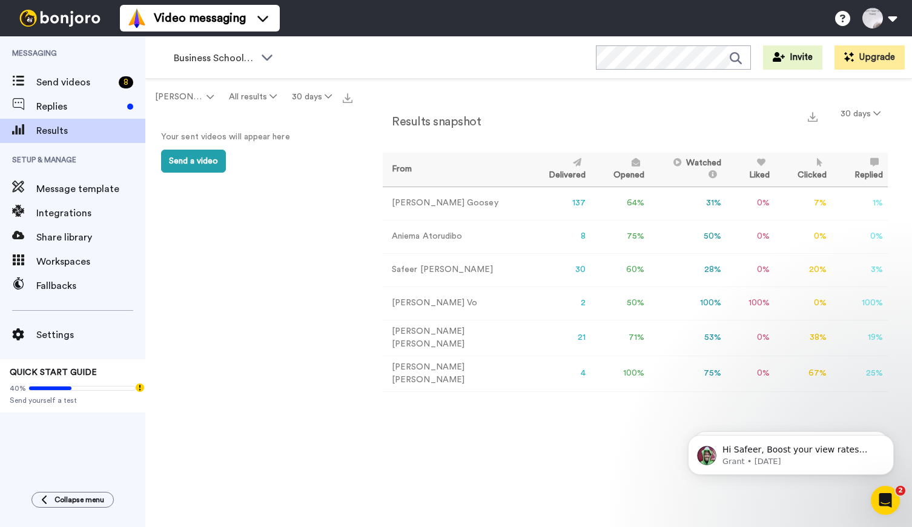
click at [196, 355] on div "Faye Powell All results 30 days Your sent videos will appear here Send a video" at bounding box center [251, 324] width 213 height 491
click at [56, 111] on span "Replies" at bounding box center [79, 106] width 86 height 15
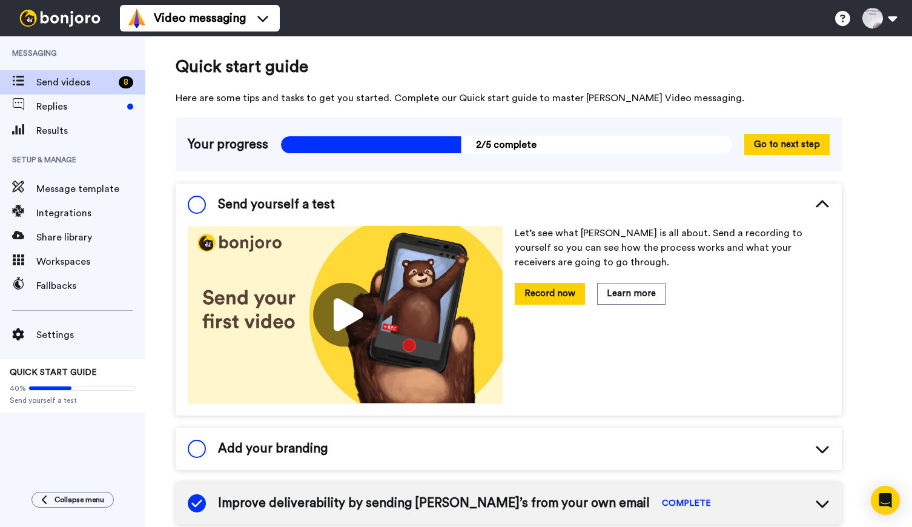
scroll to position [18, 0]
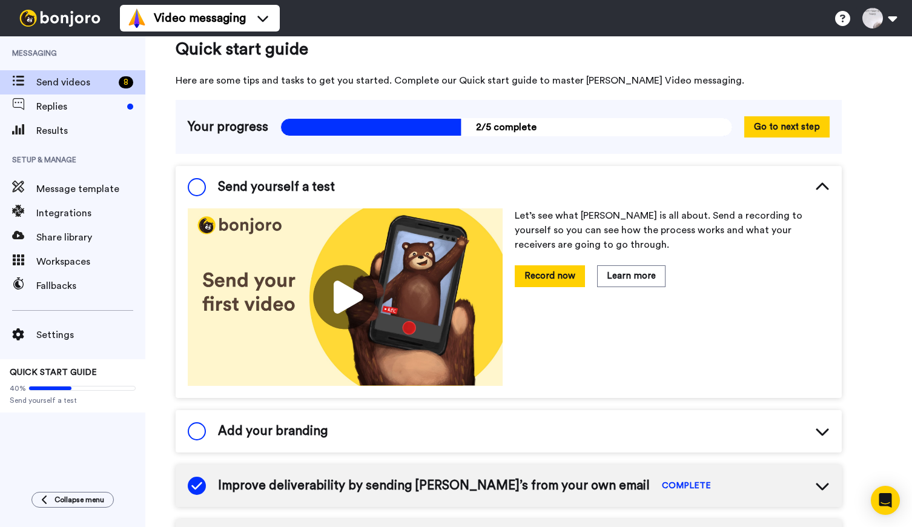
click at [35, 87] on span at bounding box center [18, 82] width 36 height 12
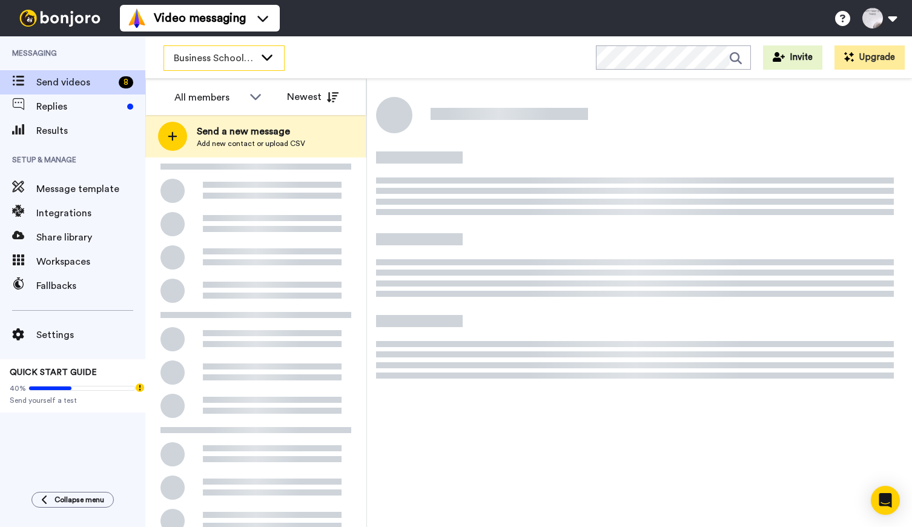
click at [266, 56] on icon at bounding box center [267, 57] width 15 height 12
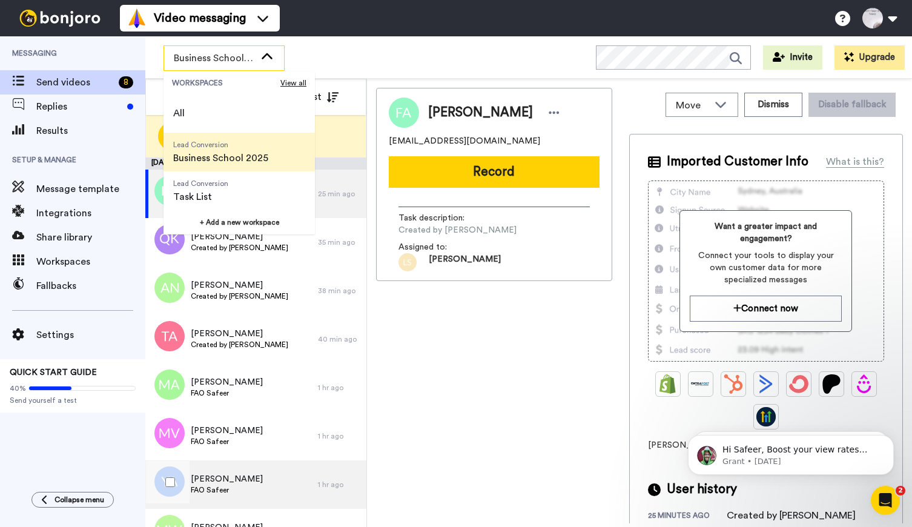
click at [219, 480] on span "[PERSON_NAME]" at bounding box center [227, 479] width 72 height 12
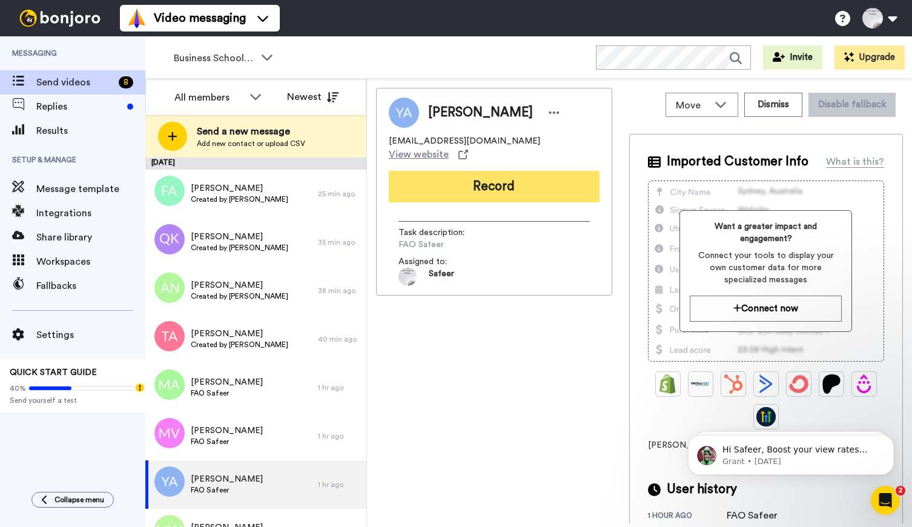
click at [499, 177] on button "Record" at bounding box center [494, 187] width 211 height 32
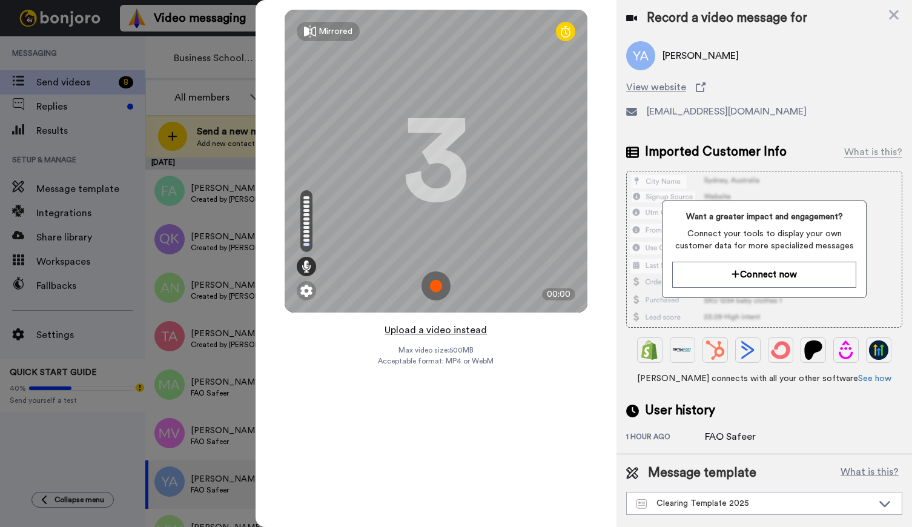
click at [446, 331] on button "Upload a video instead" at bounding box center [436, 330] width 110 height 16
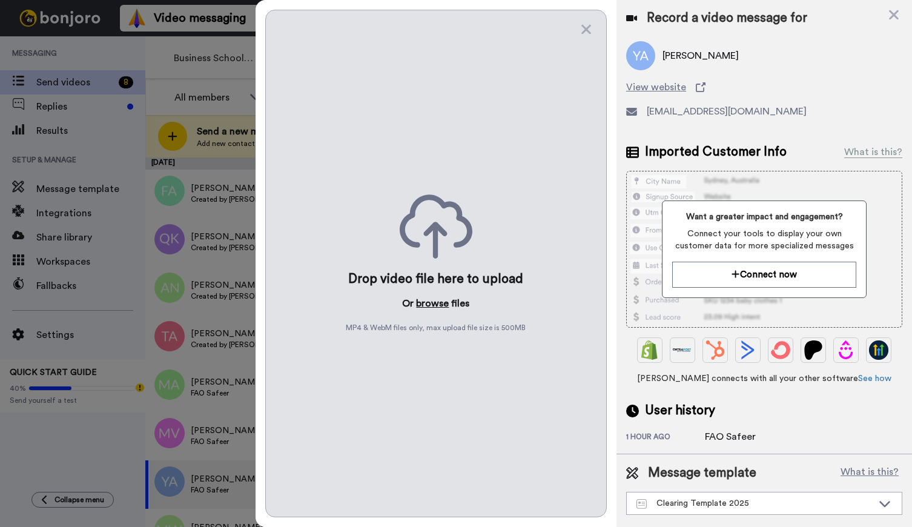
click at [436, 305] on button "browse" at bounding box center [432, 303] width 33 height 15
click at [591, 31] on icon at bounding box center [586, 29] width 12 height 15
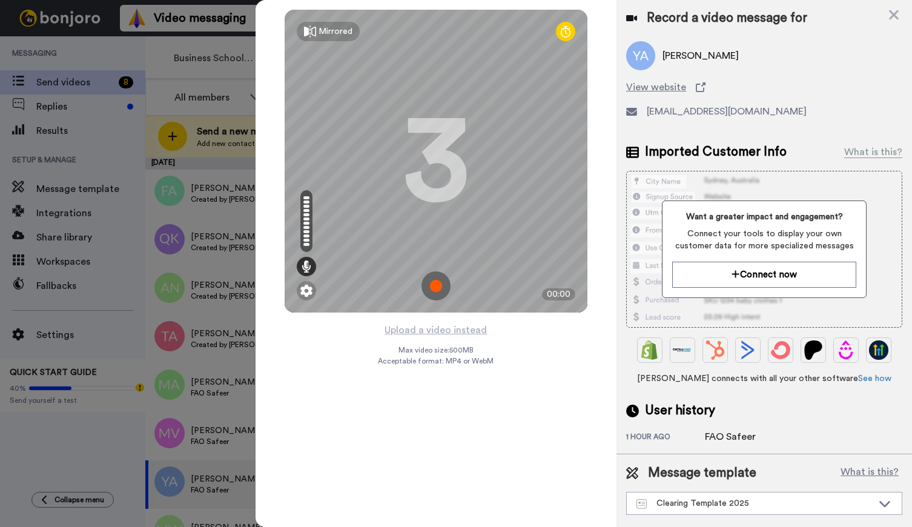
click at [430, 291] on img at bounding box center [436, 285] width 29 height 29
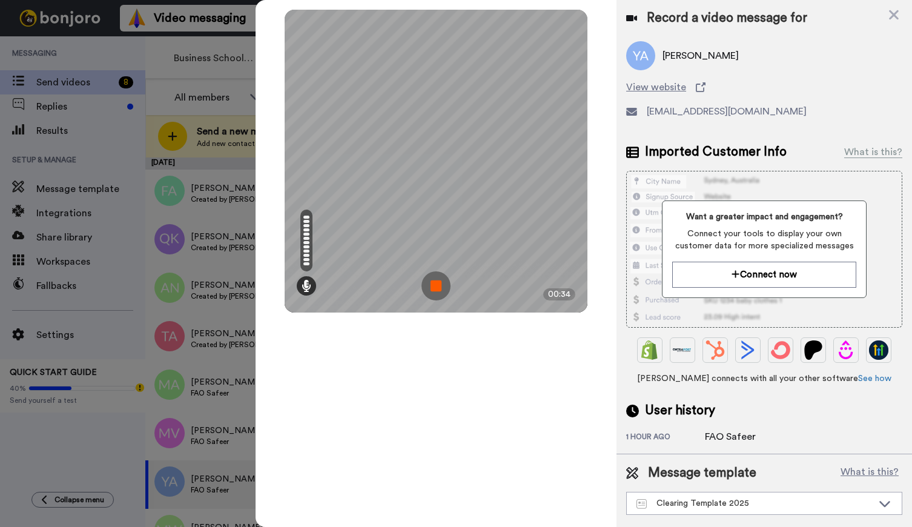
click at [436, 286] on img at bounding box center [436, 285] width 29 height 29
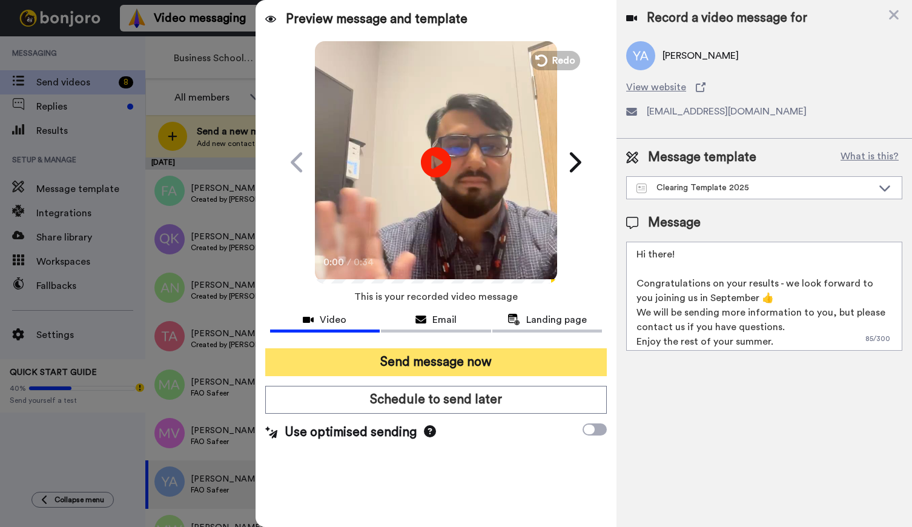
click at [451, 359] on button "Send message now" at bounding box center [436, 362] width 342 height 28
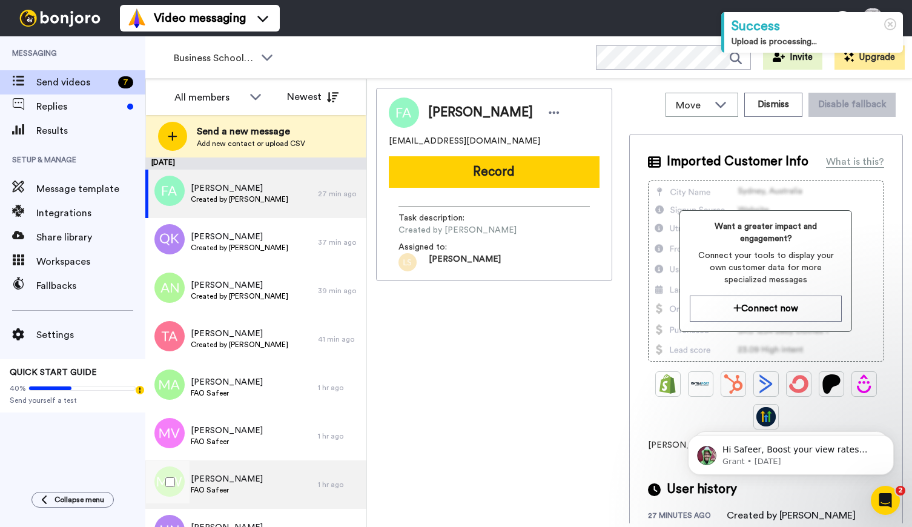
click at [229, 482] on span "[PERSON_NAME]" at bounding box center [227, 479] width 72 height 12
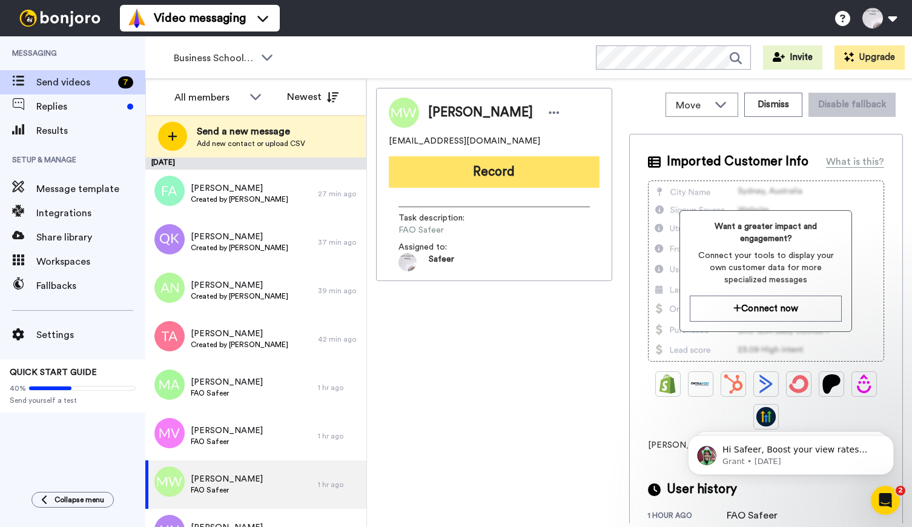
click at [512, 167] on button "Record" at bounding box center [494, 172] width 211 height 32
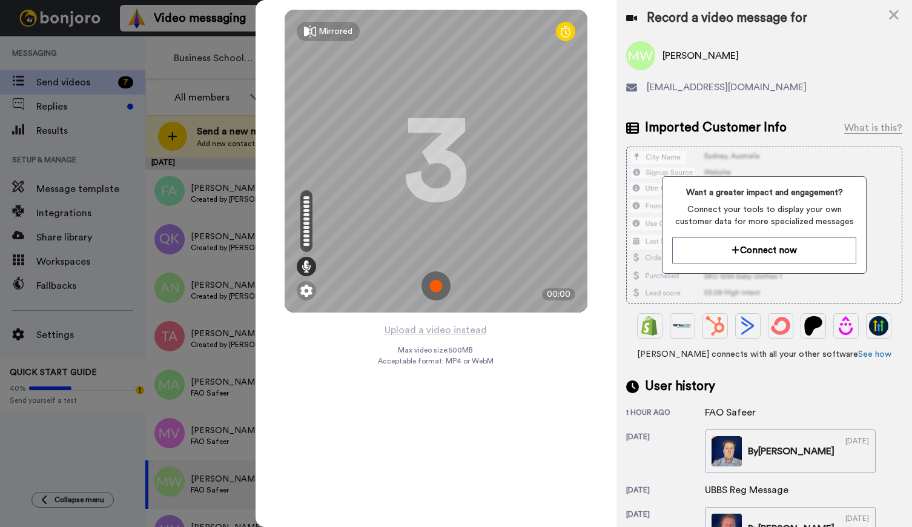
click at [439, 285] on img at bounding box center [436, 285] width 29 height 29
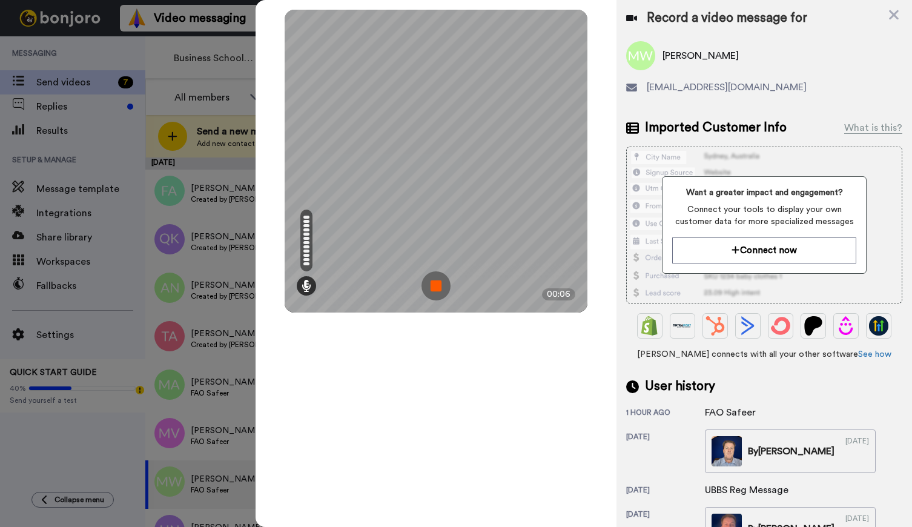
click at [432, 291] on img at bounding box center [436, 285] width 29 height 29
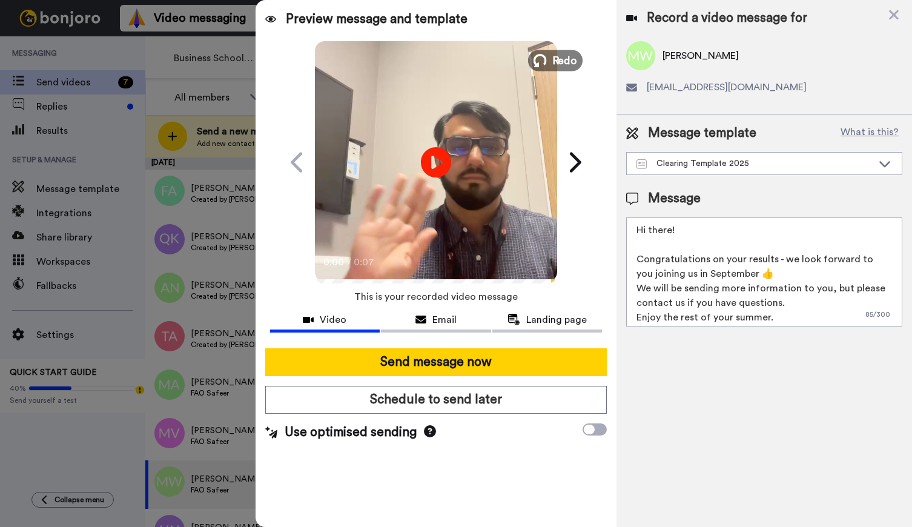
click at [554, 56] on span "Redo" at bounding box center [564, 60] width 25 height 16
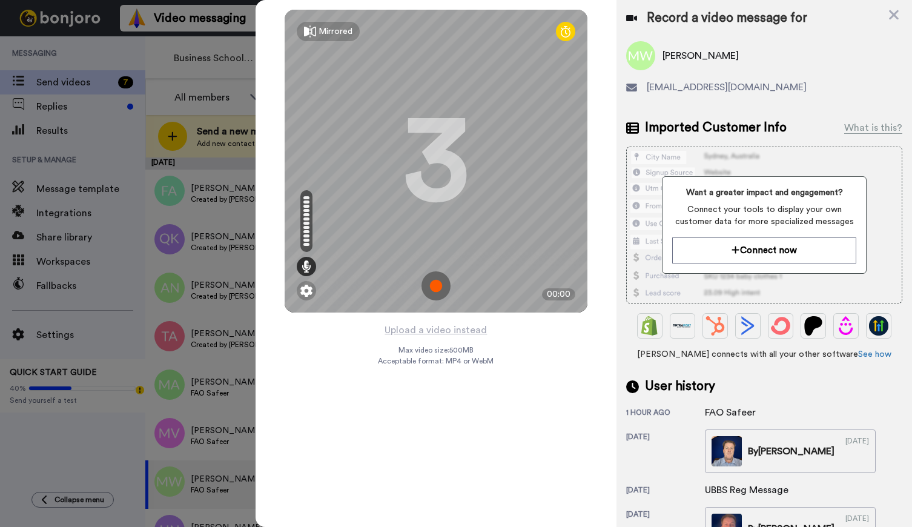
click at [440, 283] on img at bounding box center [436, 285] width 29 height 29
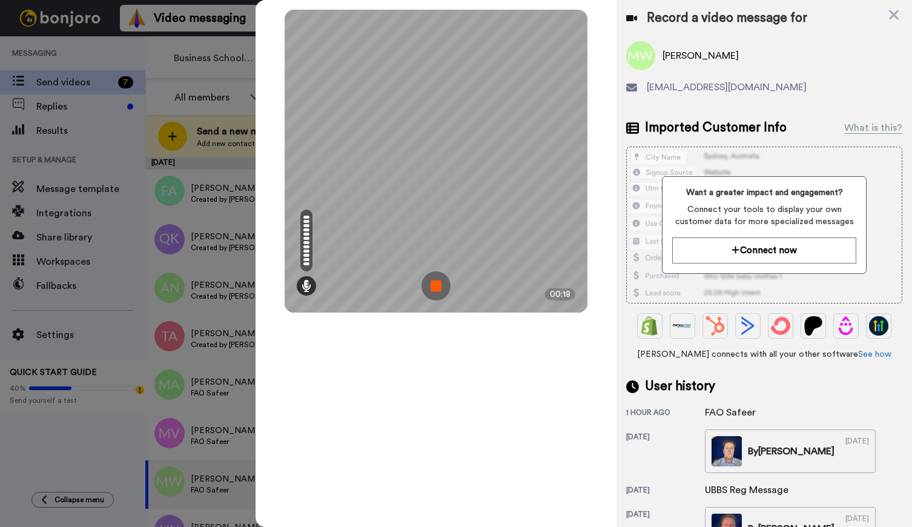
click at [431, 296] on img at bounding box center [436, 285] width 29 height 29
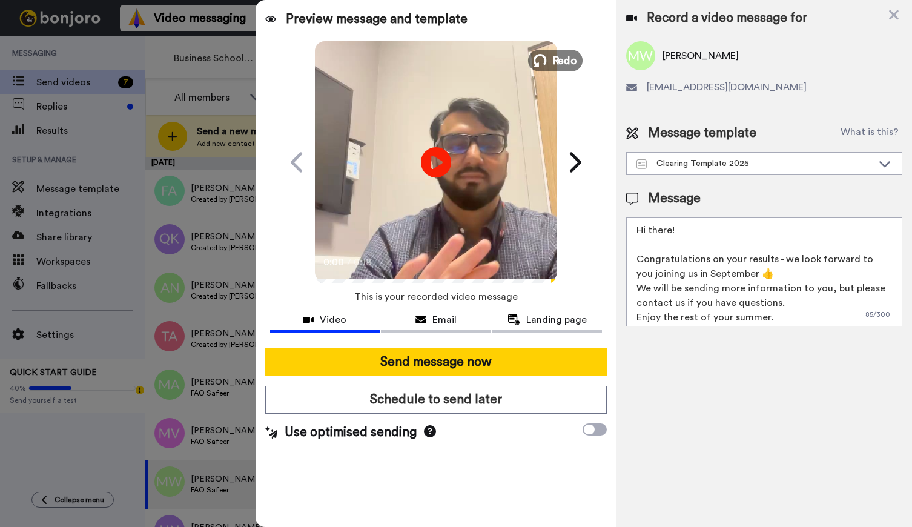
click at [555, 62] on span "Redo" at bounding box center [564, 60] width 25 height 16
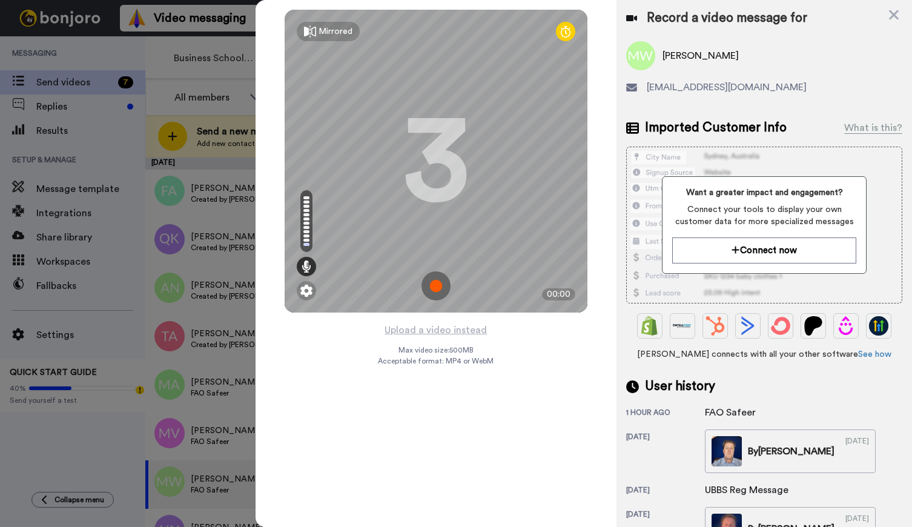
click at [437, 280] on img at bounding box center [436, 285] width 29 height 29
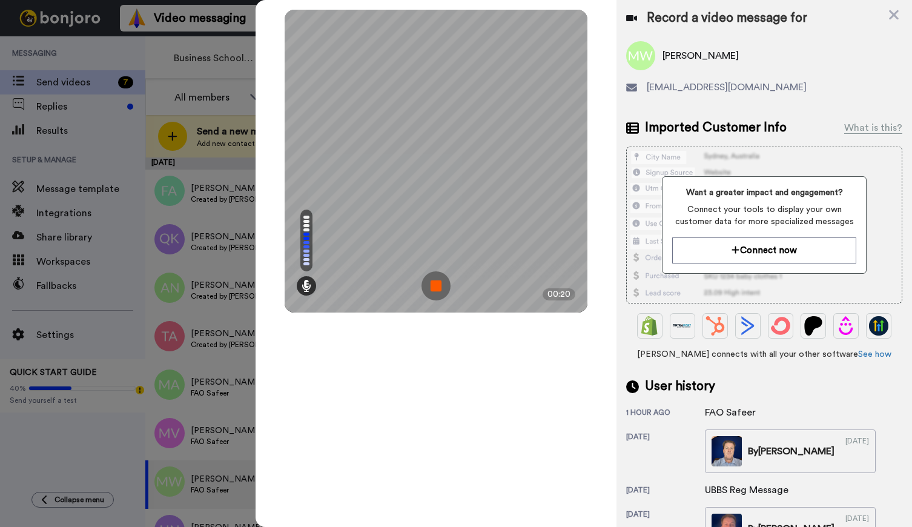
click at [434, 282] on img at bounding box center [436, 285] width 29 height 29
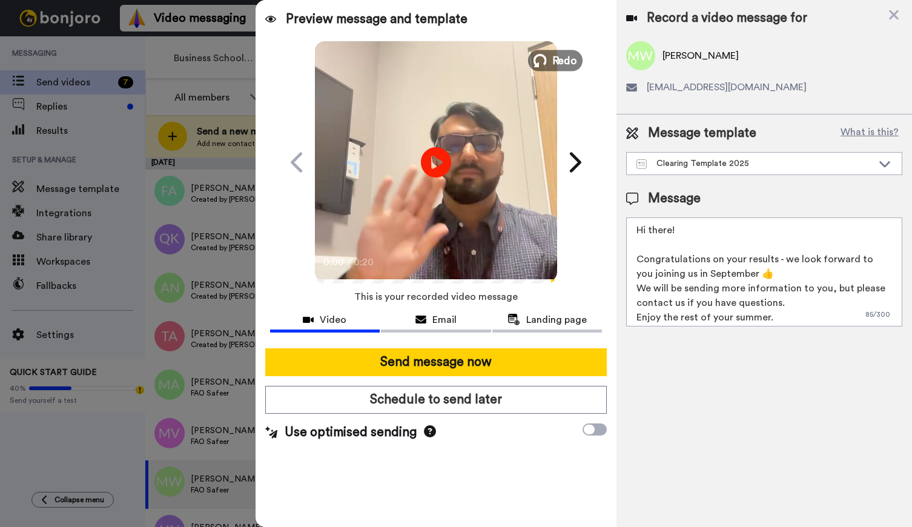
click at [559, 56] on span "Redo" at bounding box center [564, 60] width 25 height 16
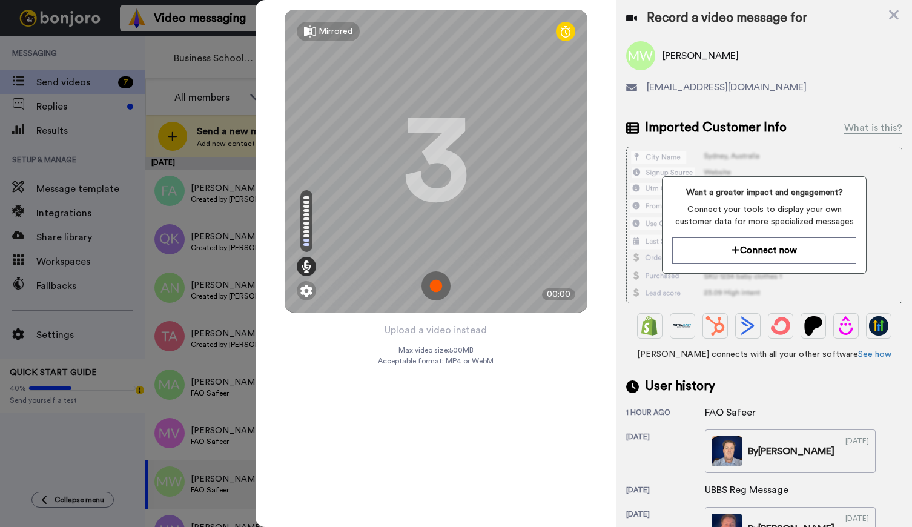
click at [438, 287] on img at bounding box center [436, 285] width 29 height 29
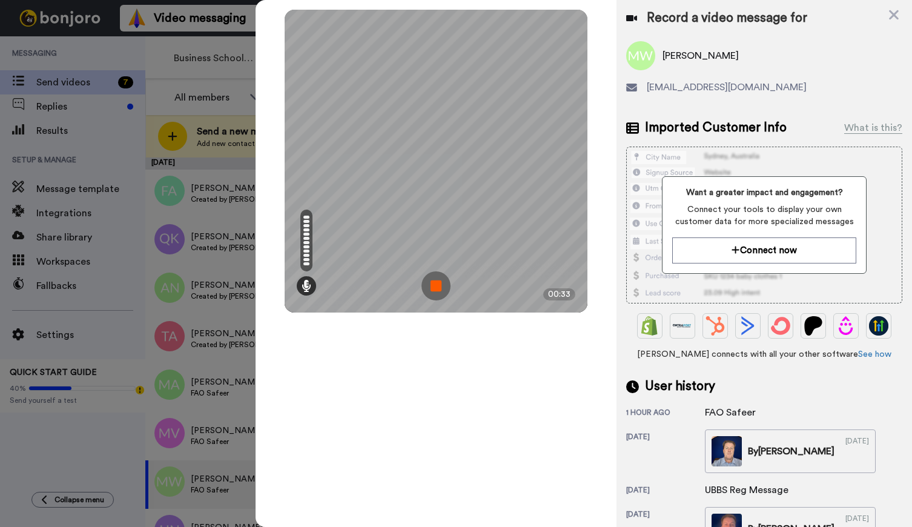
click at [444, 279] on img at bounding box center [436, 285] width 29 height 29
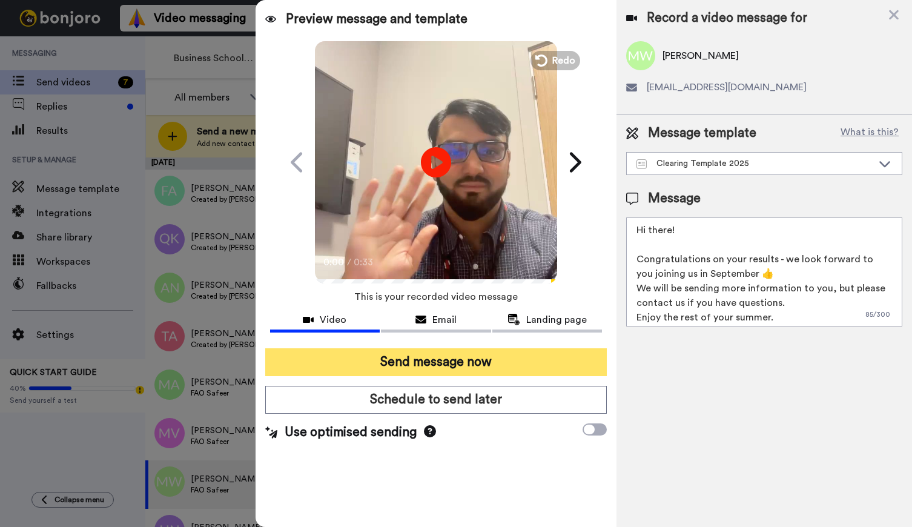
click at [485, 359] on button "Send message now" at bounding box center [436, 362] width 342 height 28
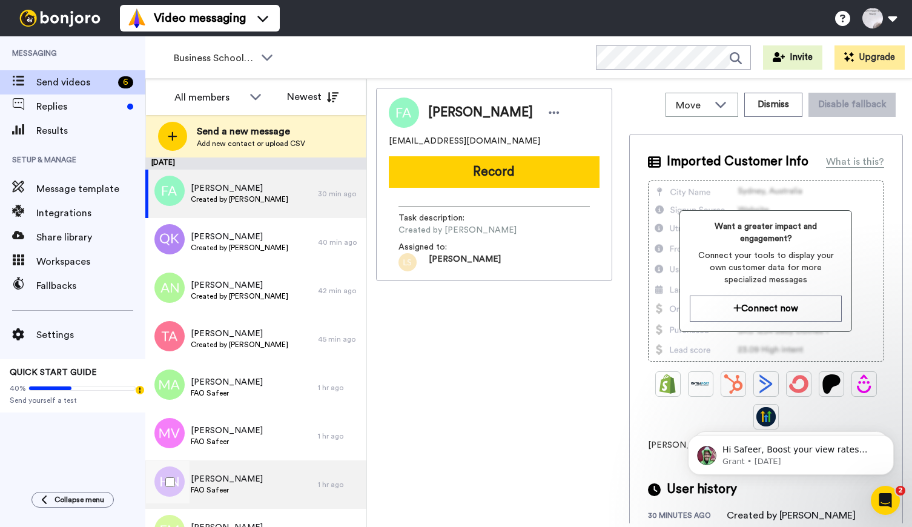
click at [219, 490] on span "FAO Safeer" at bounding box center [227, 490] width 72 height 10
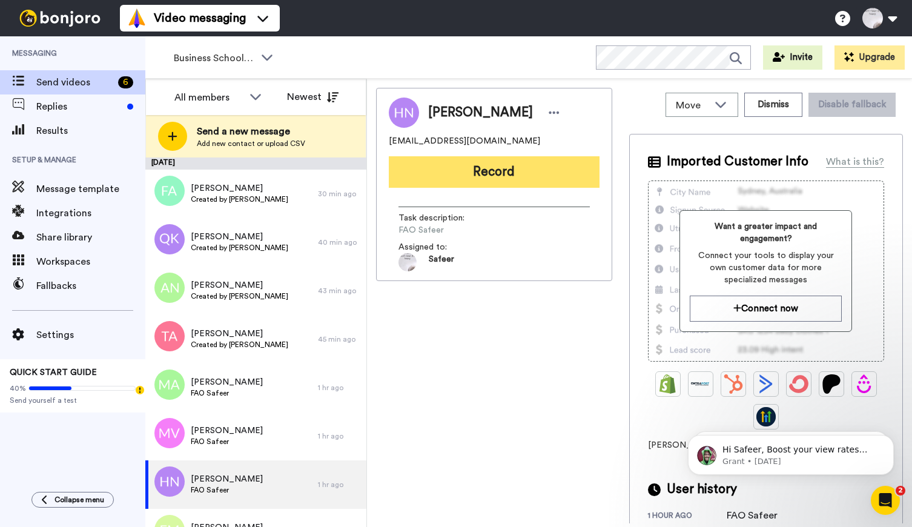
click at [497, 174] on button "Record" at bounding box center [494, 172] width 211 height 32
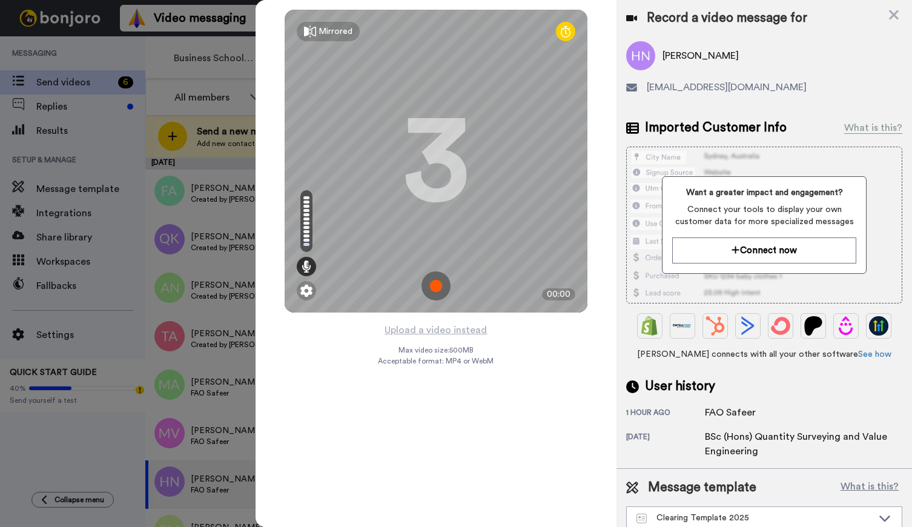
click at [434, 288] on img at bounding box center [436, 285] width 29 height 29
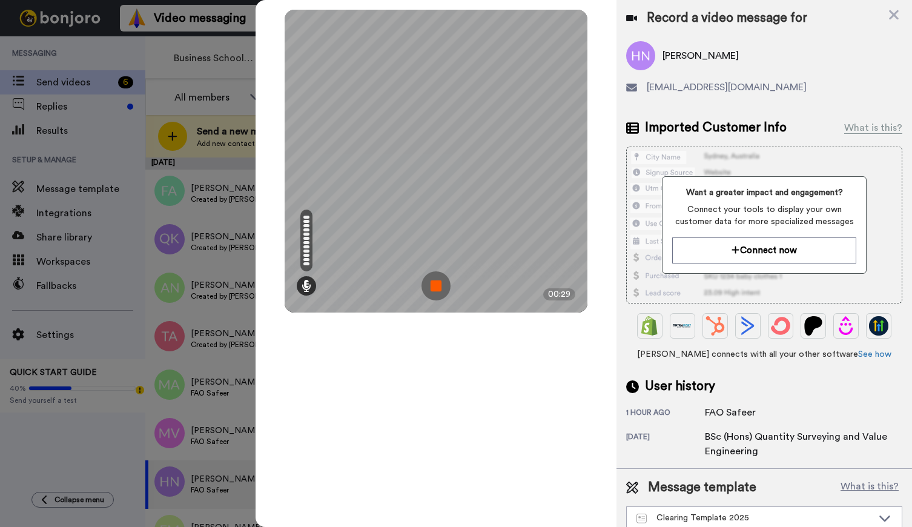
click at [435, 284] on img at bounding box center [436, 285] width 29 height 29
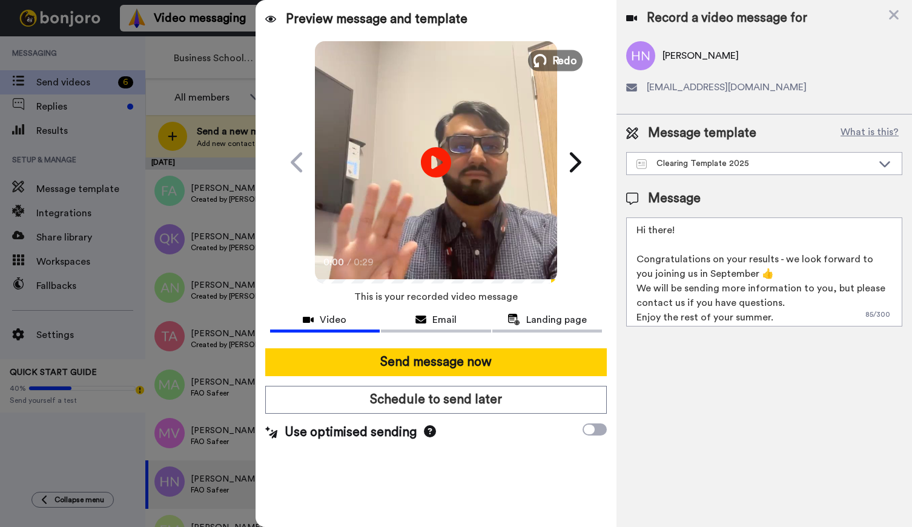
click at [552, 57] on span "Redo" at bounding box center [564, 60] width 25 height 16
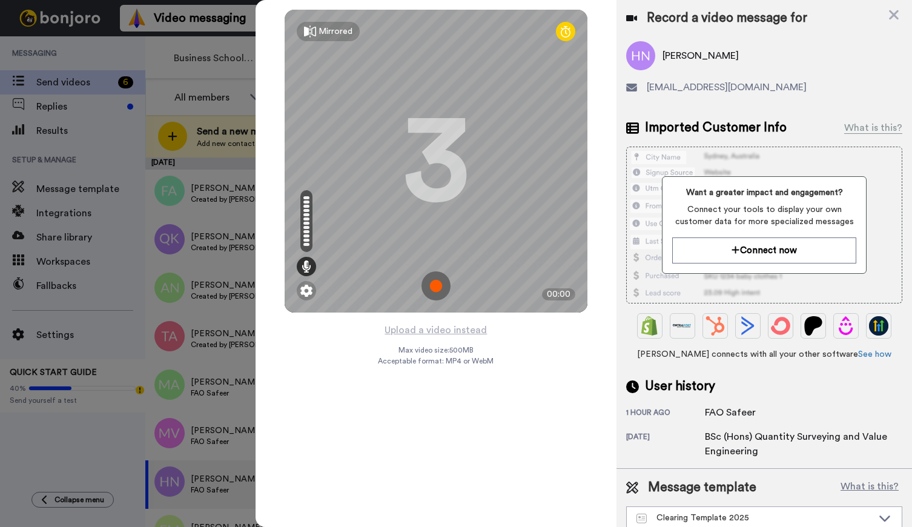
click at [439, 280] on img at bounding box center [436, 285] width 29 height 29
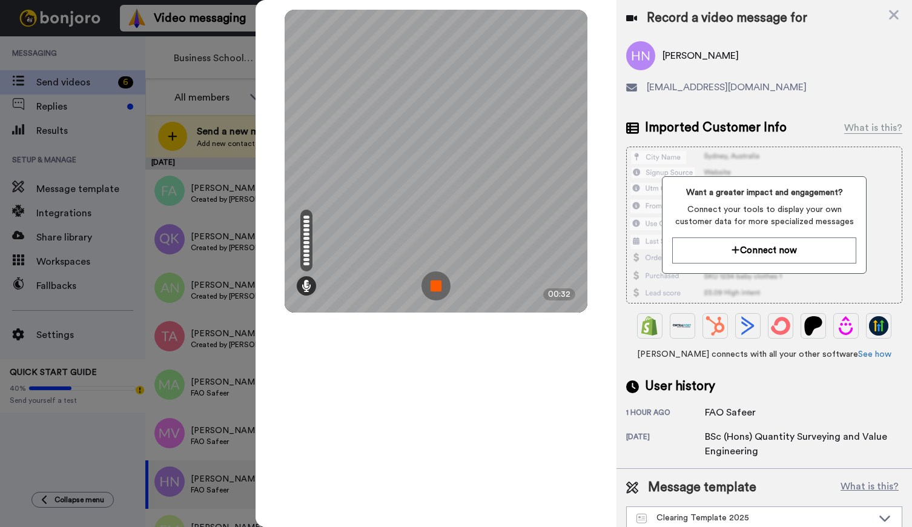
click at [442, 278] on img at bounding box center [436, 285] width 29 height 29
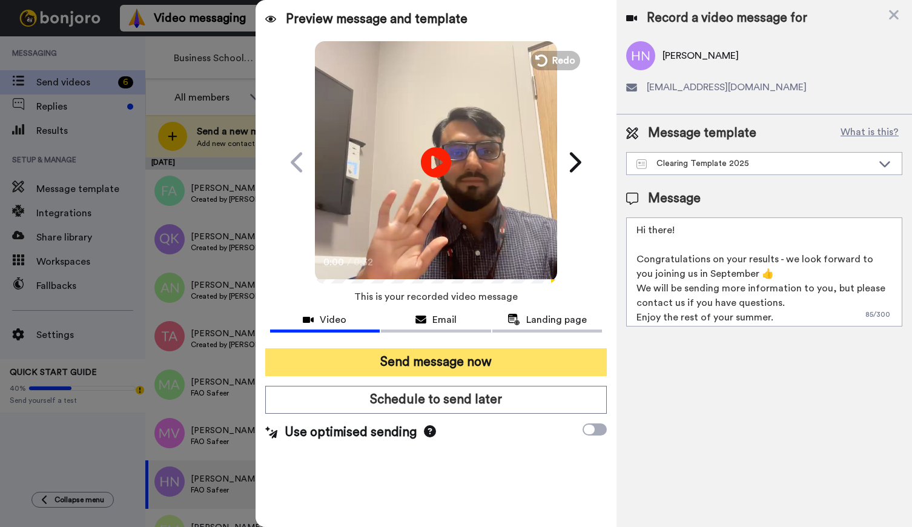
click at [453, 360] on button "Send message now" at bounding box center [436, 362] width 342 height 28
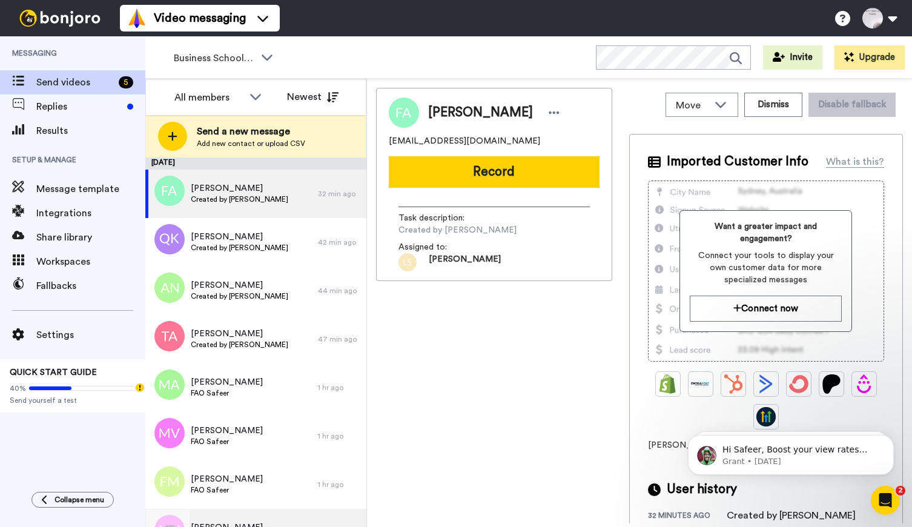
click at [230, 523] on span "[PERSON_NAME]" at bounding box center [227, 528] width 72 height 12
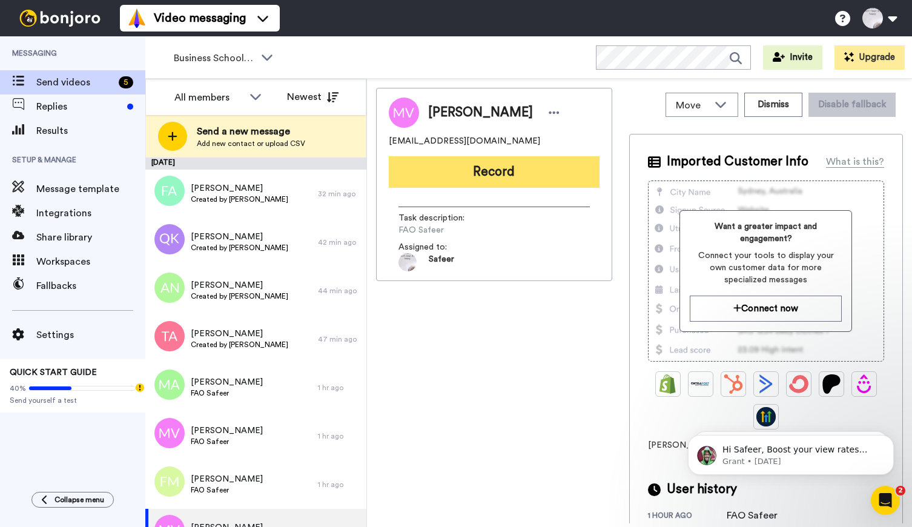
click at [505, 171] on button "Record" at bounding box center [494, 172] width 211 height 32
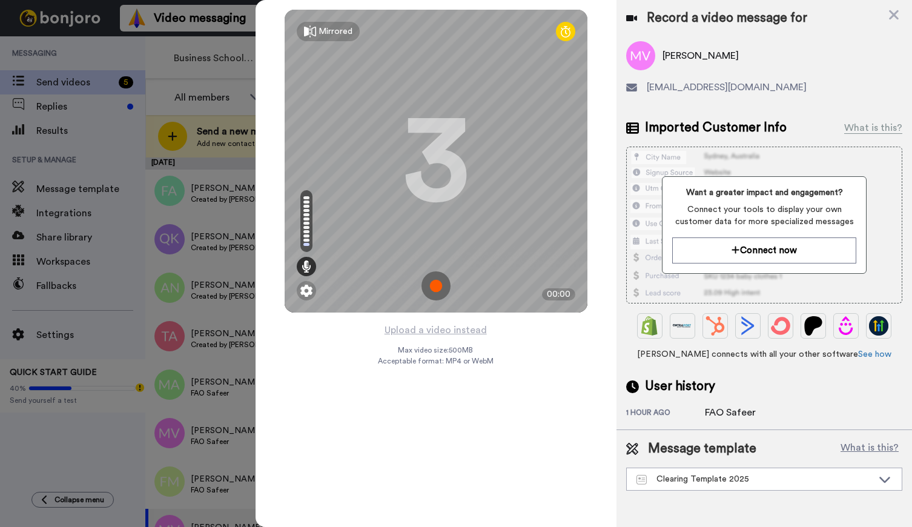
click at [437, 288] on img at bounding box center [436, 285] width 29 height 29
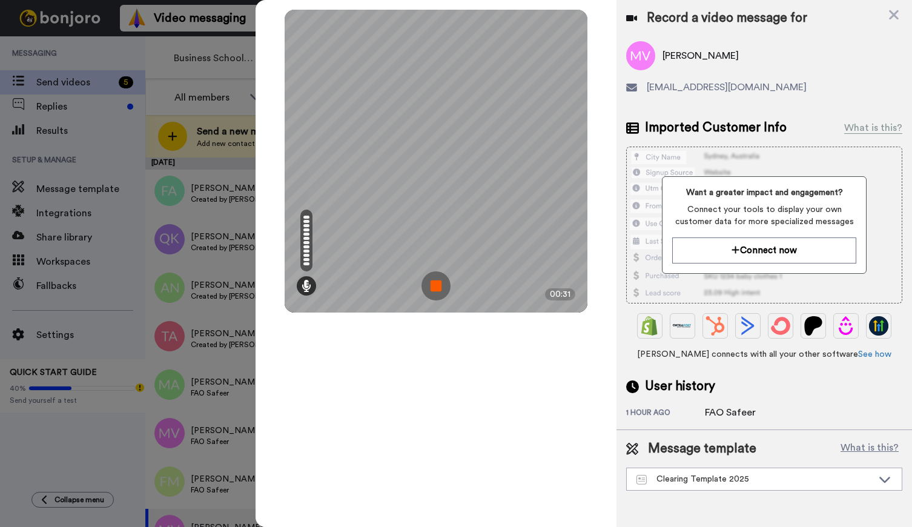
click at [441, 287] on img at bounding box center [436, 285] width 29 height 29
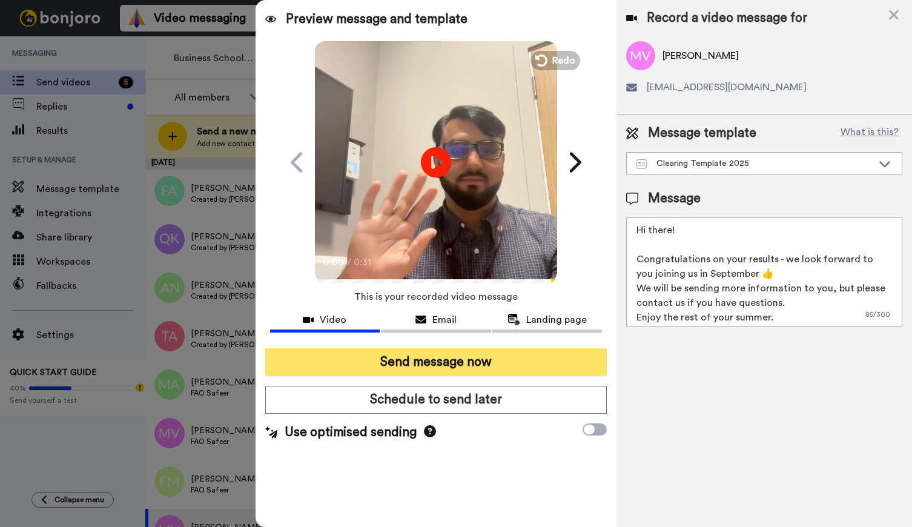
click at [498, 368] on button "Send message now" at bounding box center [436, 362] width 342 height 28
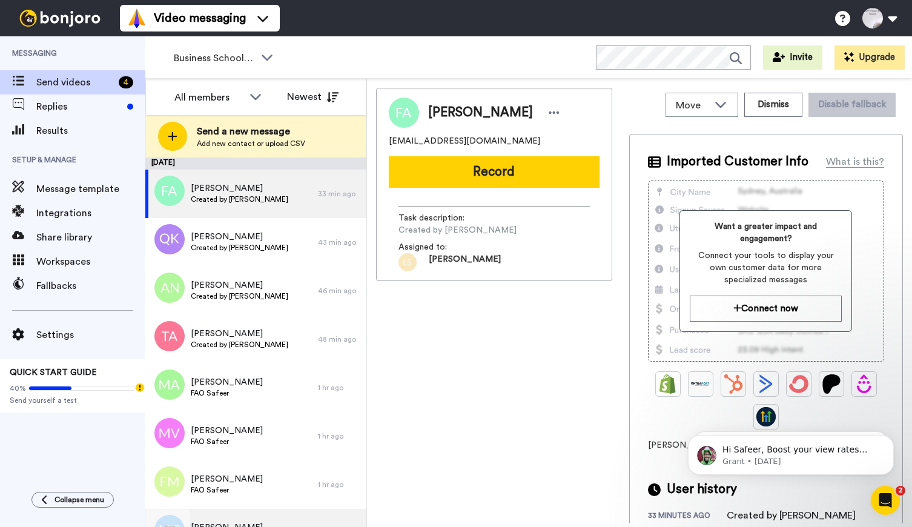
click at [227, 521] on div "[PERSON_NAME] FAO Safeer" at bounding box center [231, 533] width 173 height 48
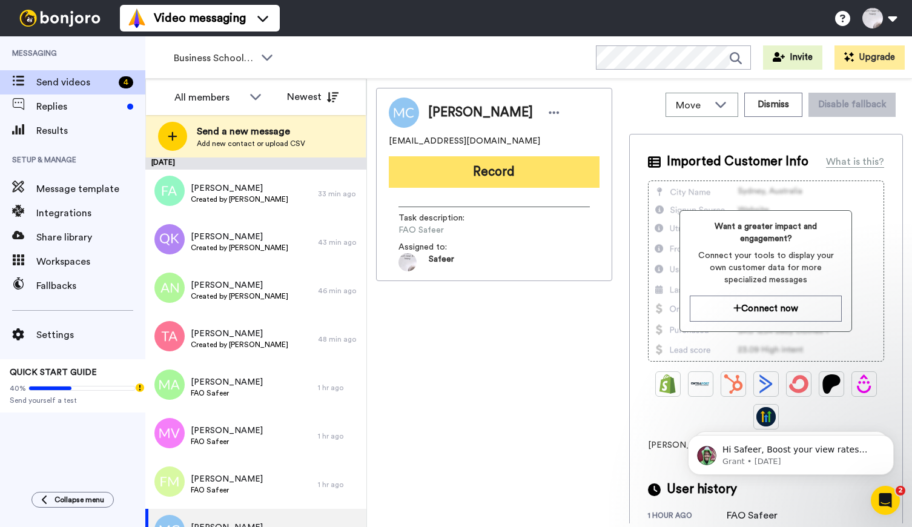
click at [517, 169] on button "Record" at bounding box center [494, 172] width 211 height 32
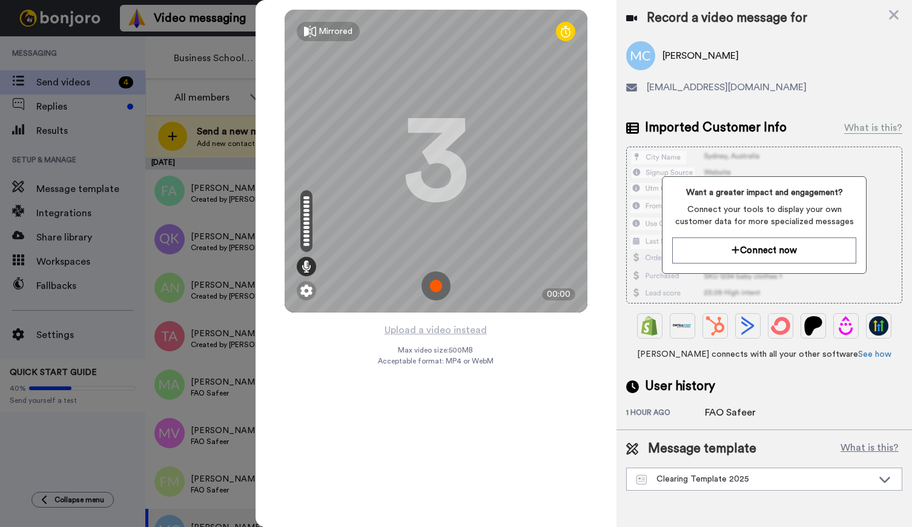
click at [436, 280] on img at bounding box center [436, 285] width 29 height 29
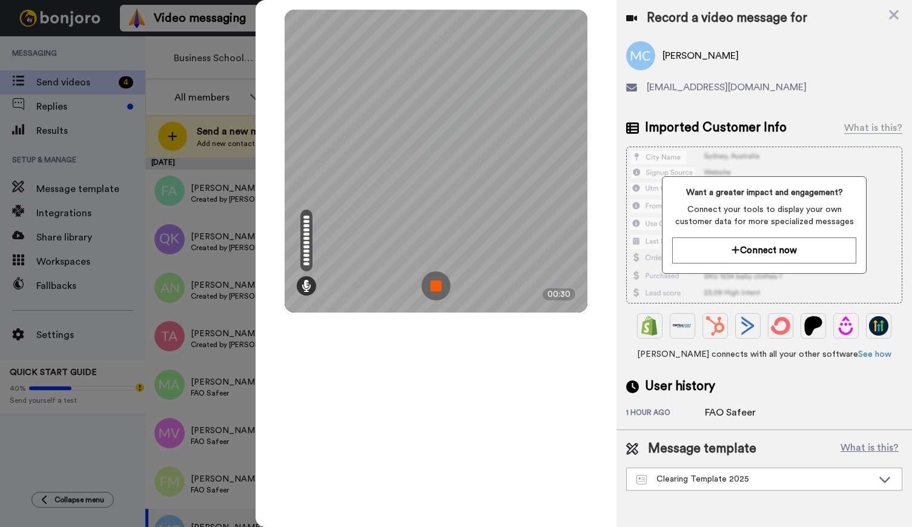
click at [443, 287] on img at bounding box center [436, 285] width 29 height 29
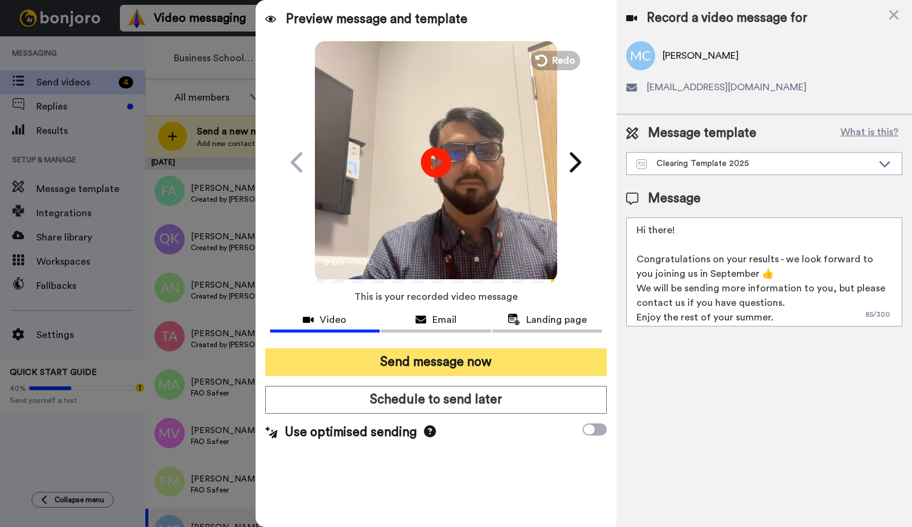
click at [489, 358] on button "Send message now" at bounding box center [436, 362] width 342 height 28
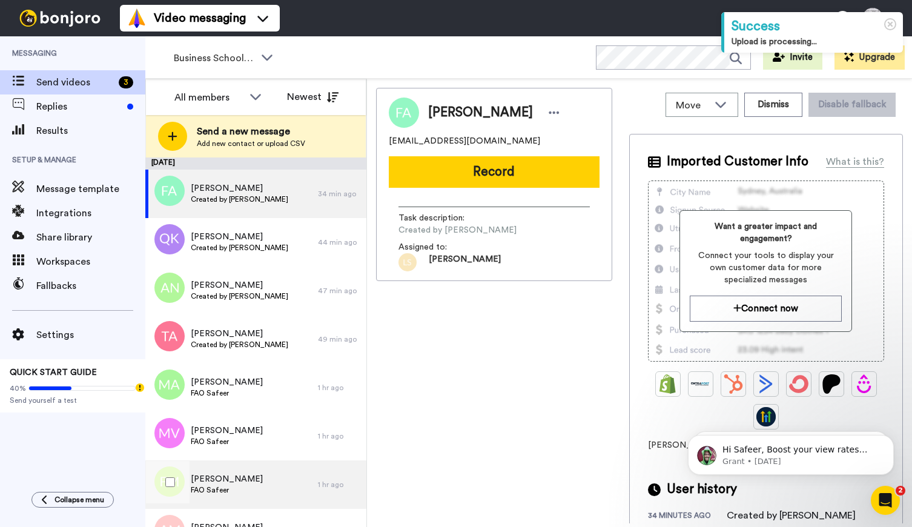
click at [227, 488] on span "FAO Safeer" at bounding box center [227, 490] width 72 height 10
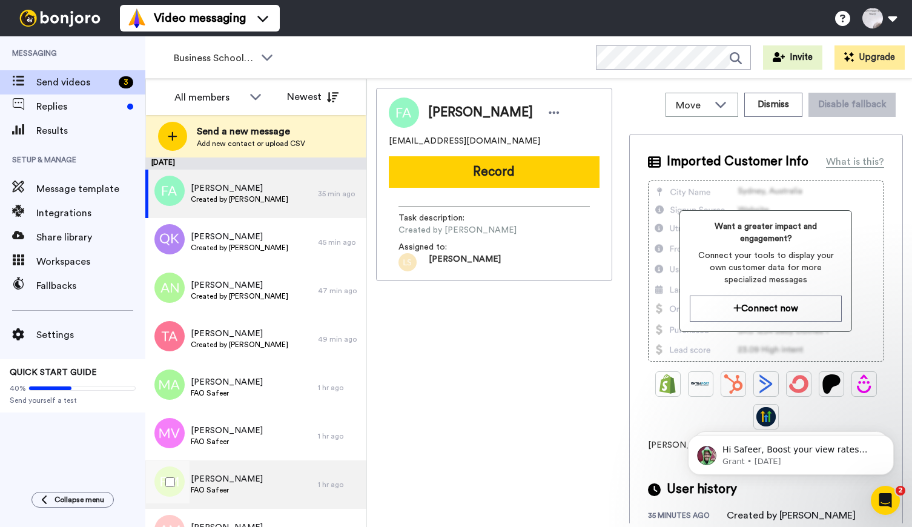
click at [230, 477] on span "[PERSON_NAME]" at bounding box center [227, 479] width 72 height 12
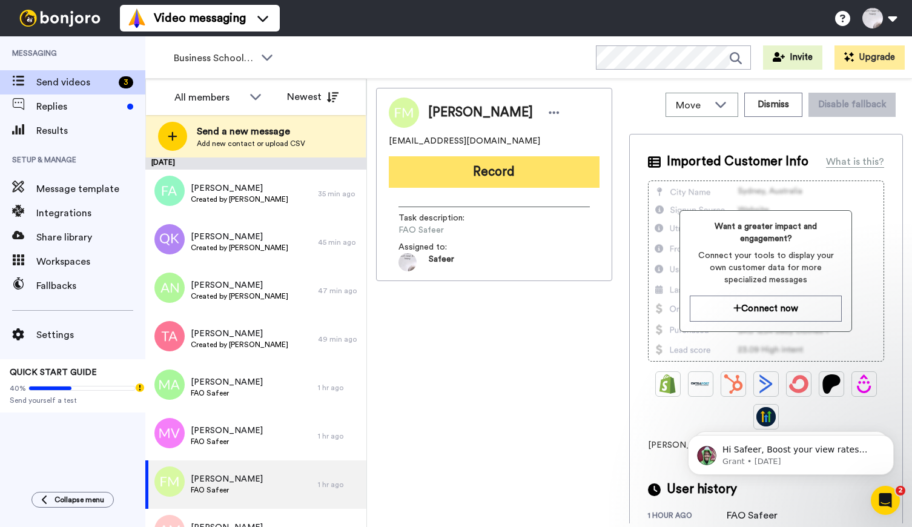
click at [539, 169] on button "Record" at bounding box center [494, 172] width 211 height 32
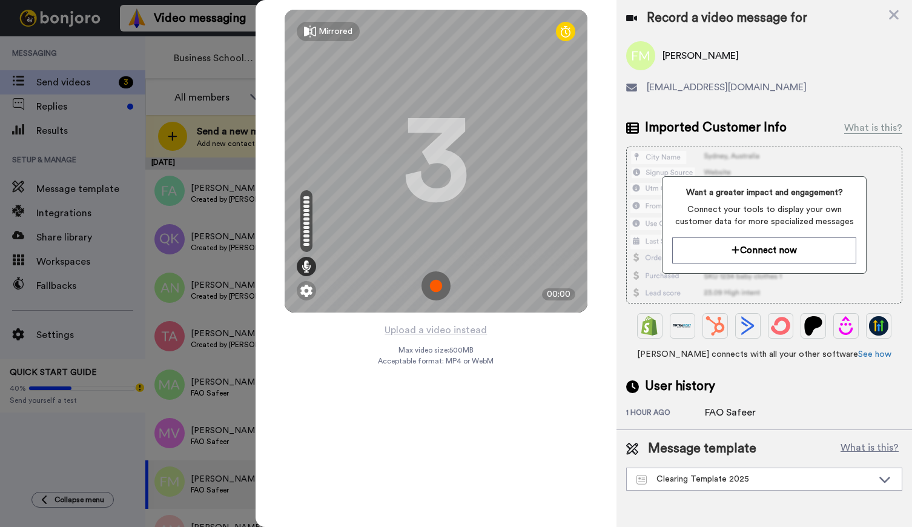
click at [442, 276] on img at bounding box center [436, 285] width 29 height 29
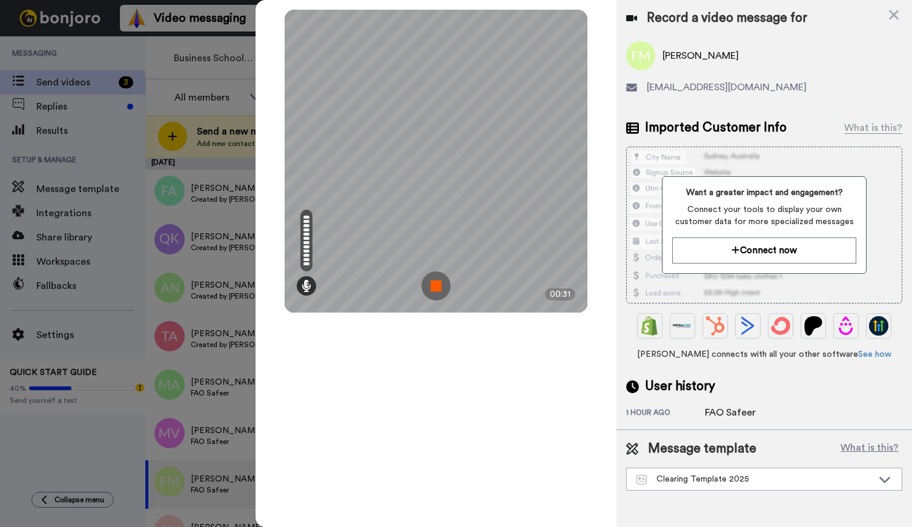
click at [438, 281] on img at bounding box center [436, 285] width 29 height 29
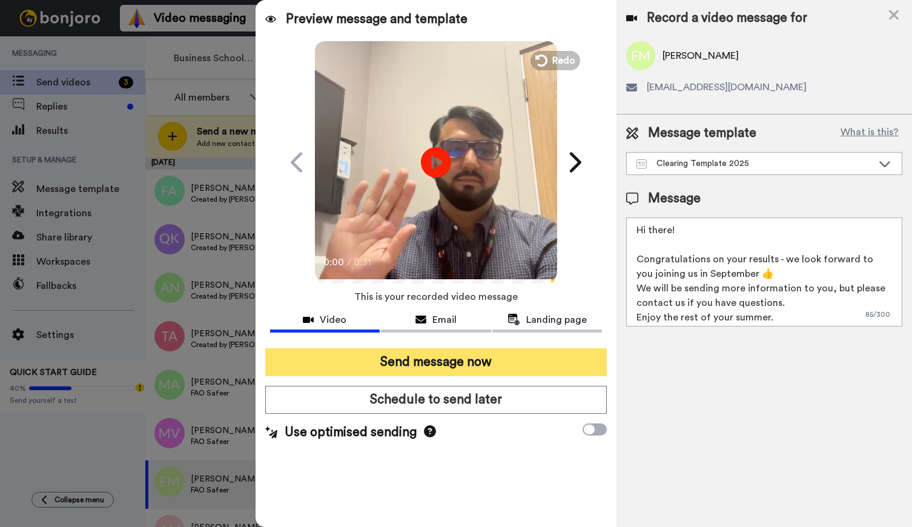
click at [457, 363] on button "Send message now" at bounding box center [436, 362] width 342 height 28
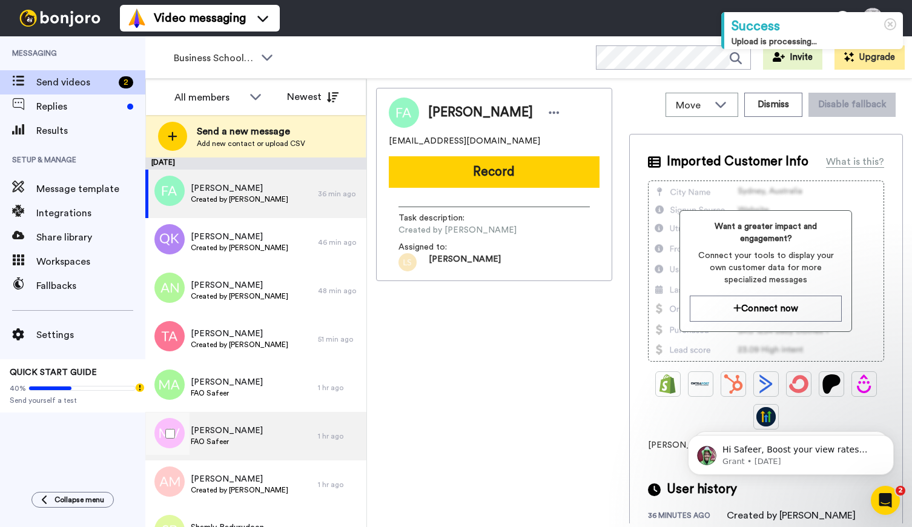
click at [234, 430] on span "[PERSON_NAME]" at bounding box center [227, 431] width 72 height 12
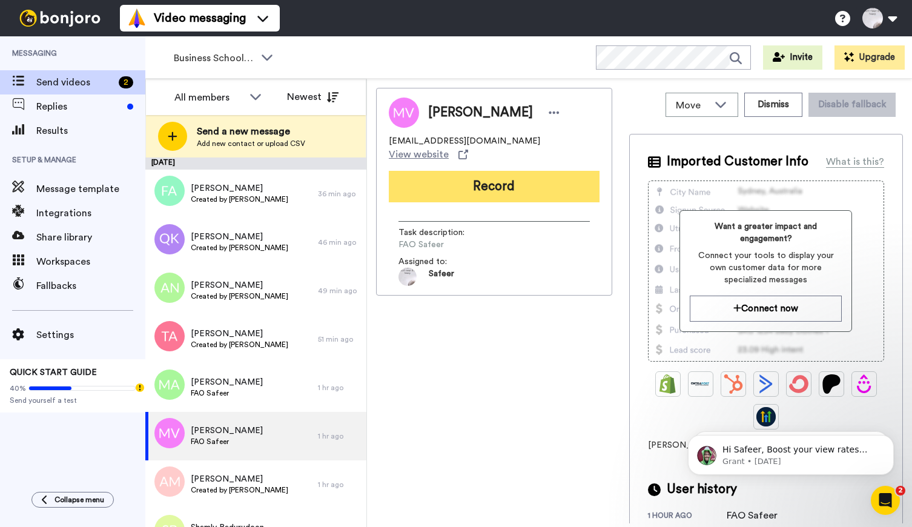
click at [536, 185] on button "Record" at bounding box center [494, 187] width 211 height 32
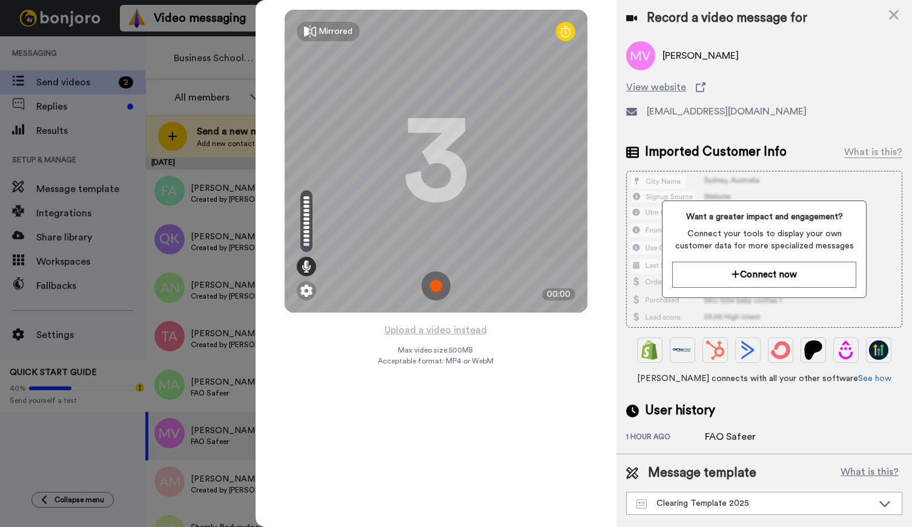
click at [435, 287] on img at bounding box center [436, 285] width 29 height 29
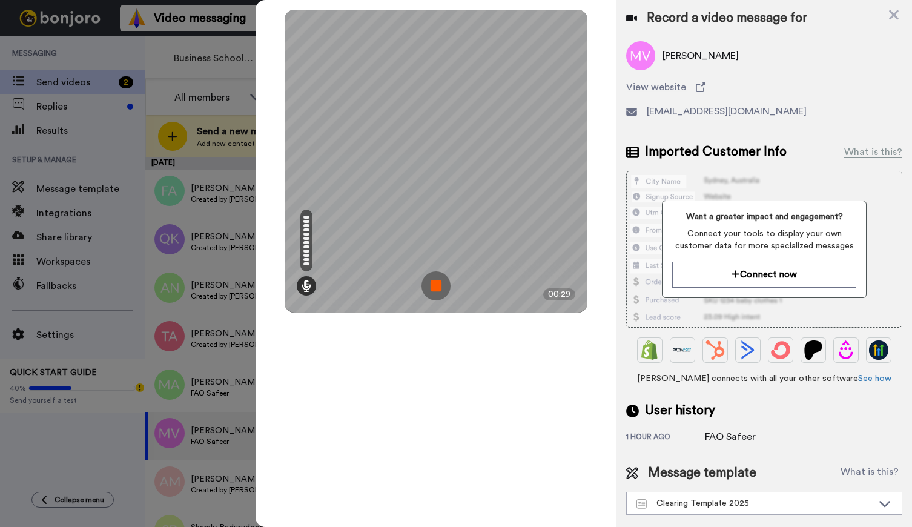
click at [432, 290] on img at bounding box center [436, 285] width 29 height 29
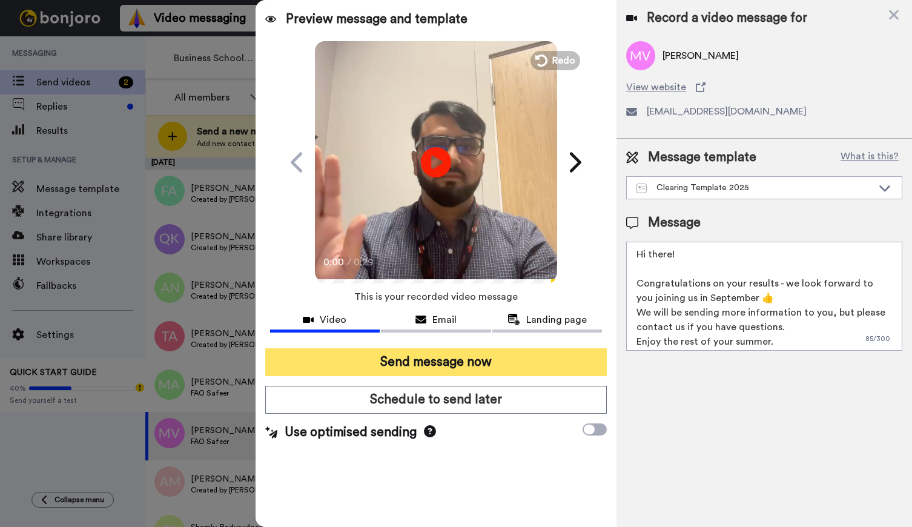
click at [479, 359] on button "Send message now" at bounding box center [436, 362] width 342 height 28
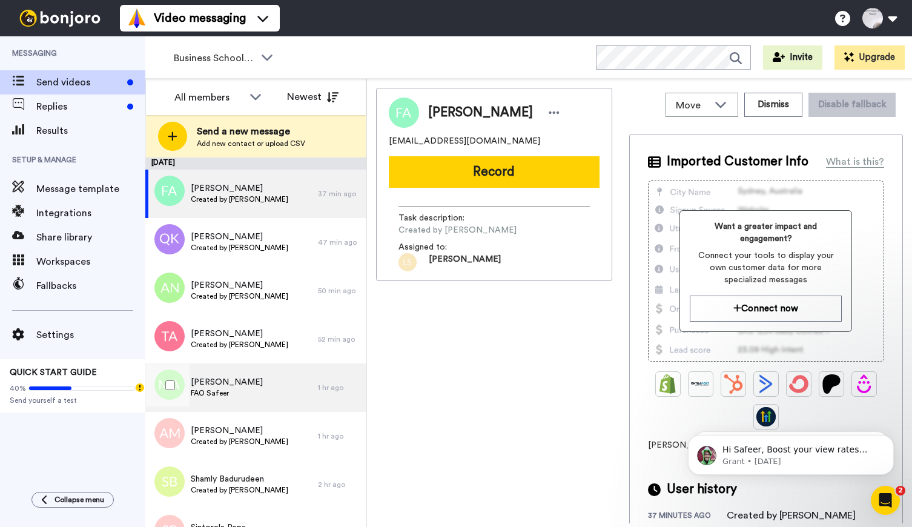
click at [251, 380] on span "[PERSON_NAME]" at bounding box center [227, 382] width 72 height 12
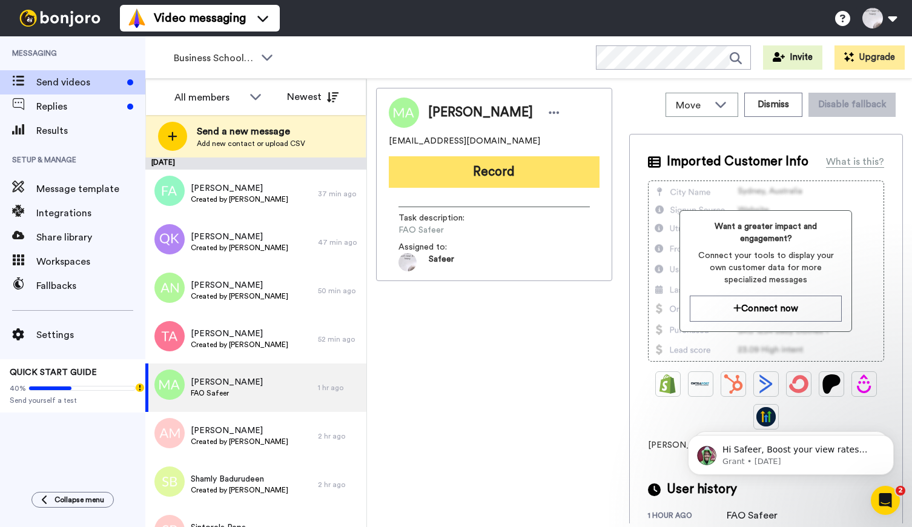
click at [492, 171] on button "Record" at bounding box center [494, 172] width 211 height 32
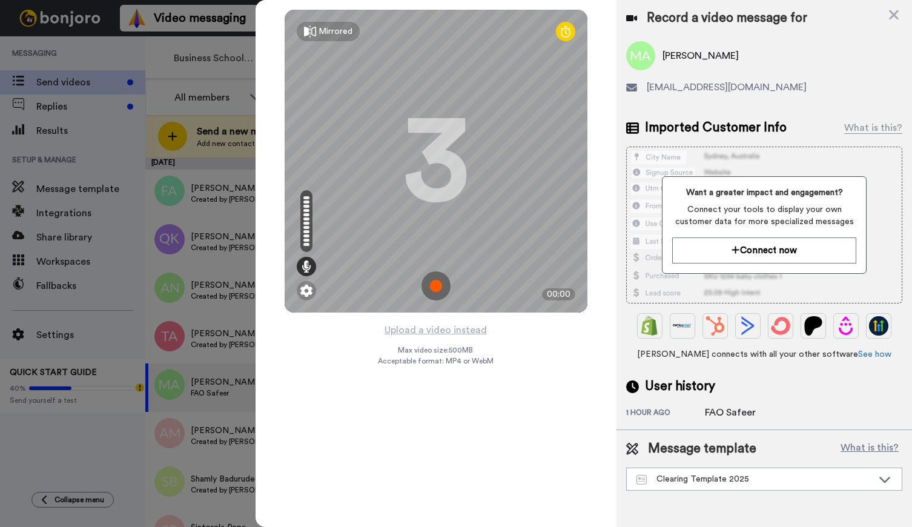
click at [437, 287] on img at bounding box center [436, 285] width 29 height 29
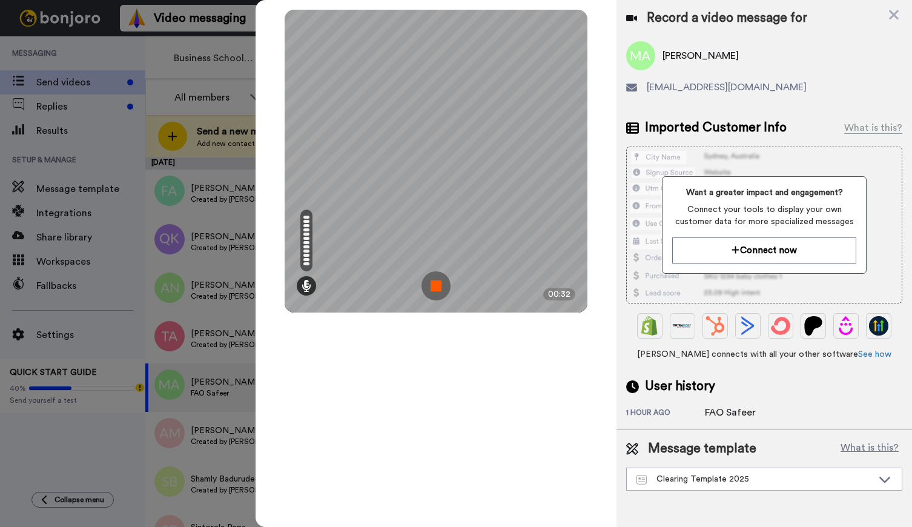
click at [430, 293] on img at bounding box center [436, 285] width 29 height 29
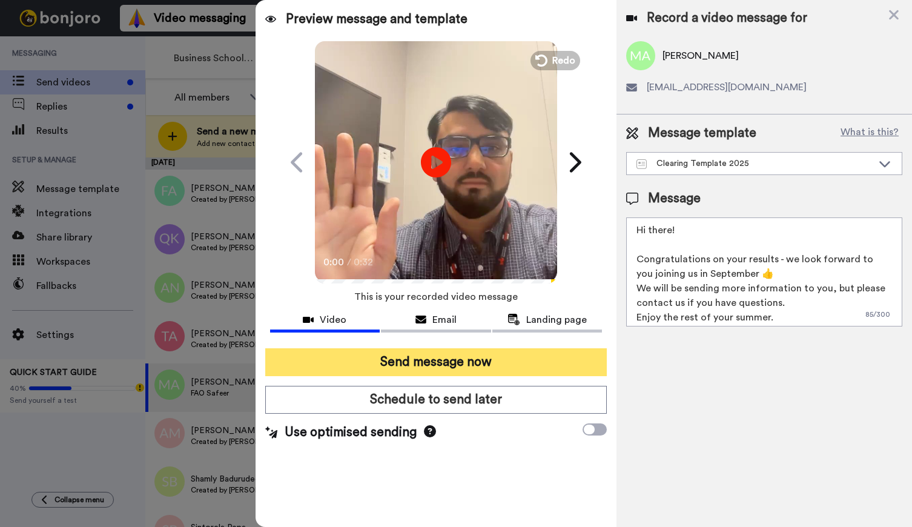
click at [468, 360] on button "Send message now" at bounding box center [436, 362] width 342 height 28
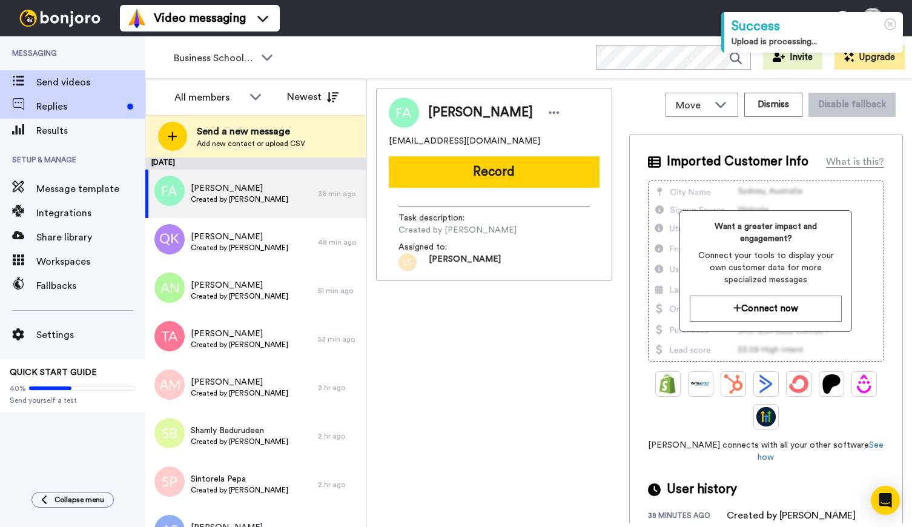
click at [48, 102] on span "Replies" at bounding box center [79, 106] width 86 height 15
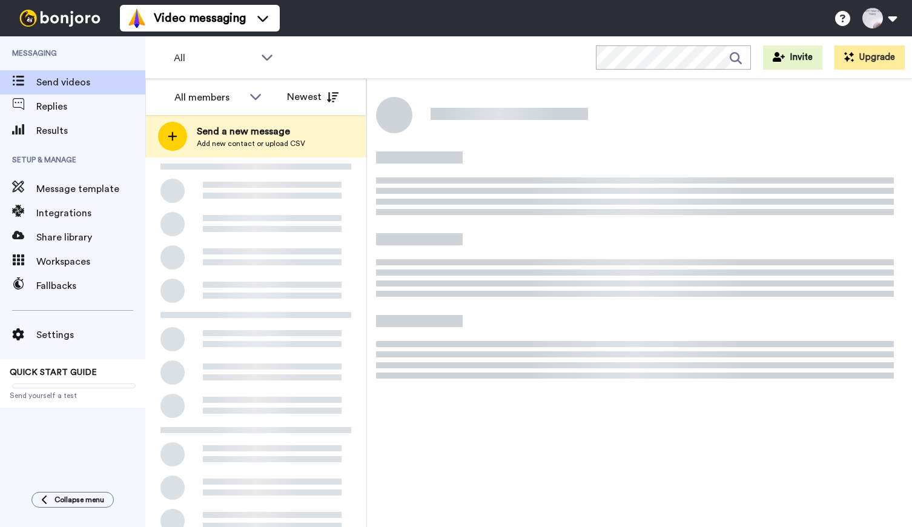
click at [21, 80] on icon at bounding box center [18, 81] width 12 height 10
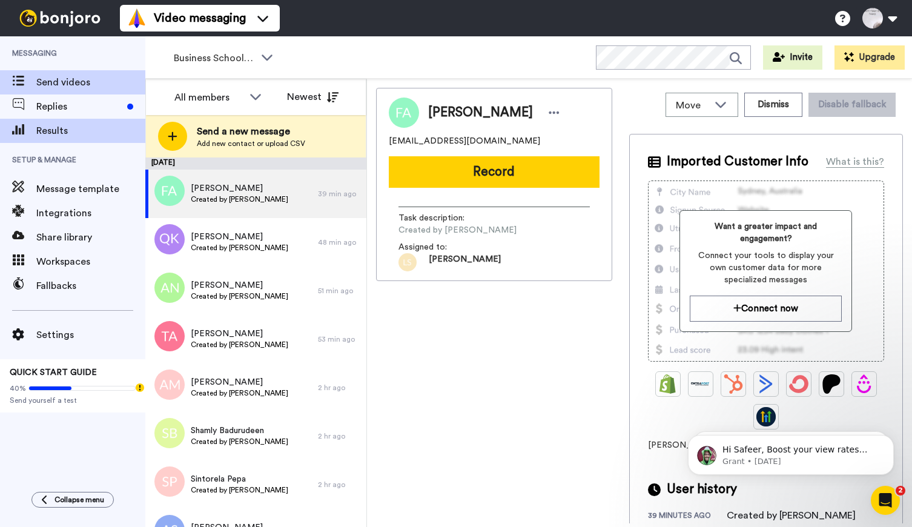
click at [50, 131] on span "Results" at bounding box center [90, 131] width 109 height 15
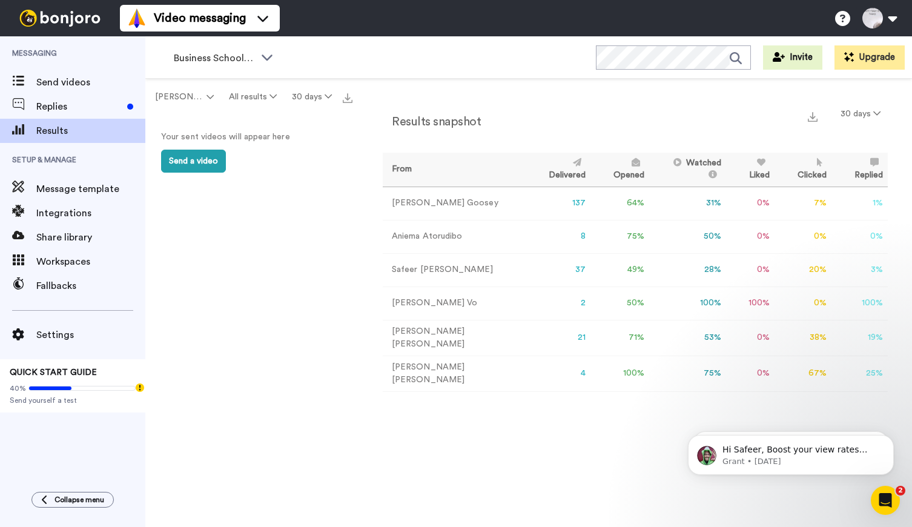
click at [539, 271] on td "37" at bounding box center [558, 269] width 65 height 33
click at [271, 58] on icon at bounding box center [267, 57] width 15 height 12
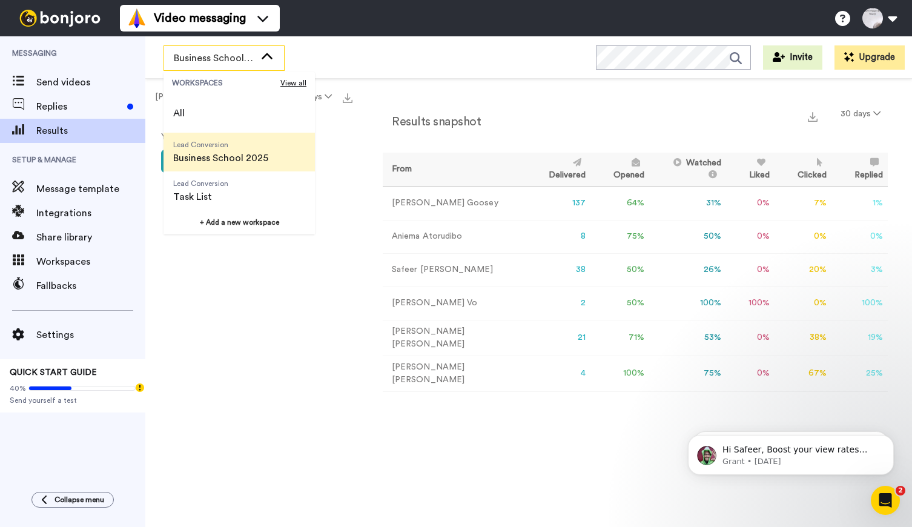
click at [231, 156] on span "Business School 2025" at bounding box center [220, 158] width 95 height 15
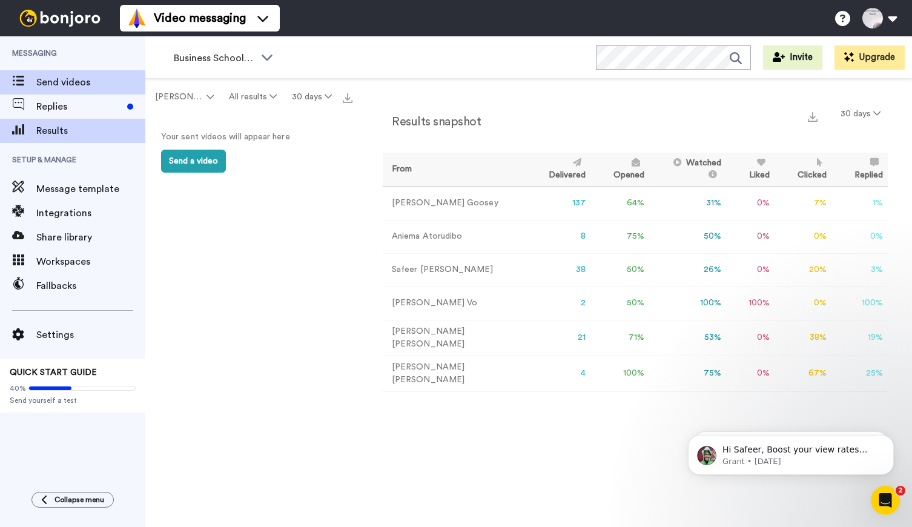
click at [59, 88] on span "Send videos" at bounding box center [90, 82] width 109 height 15
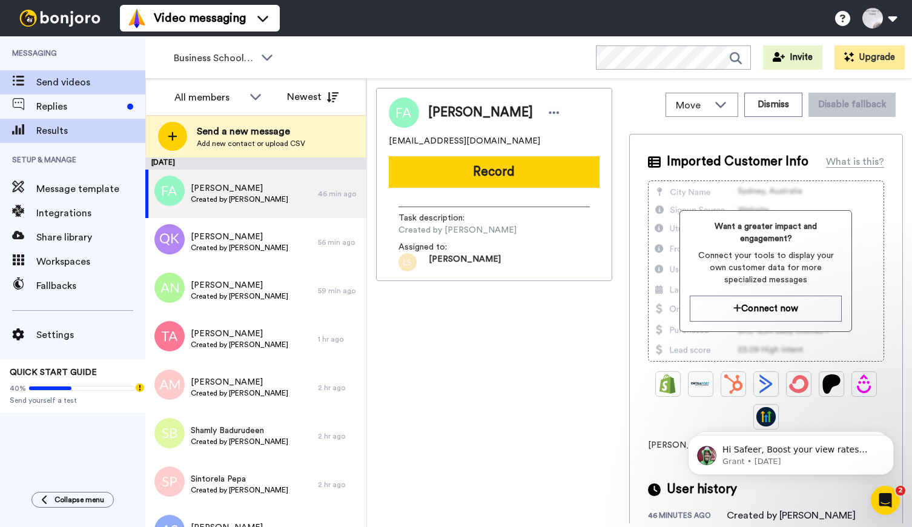
click at [53, 130] on span "Results" at bounding box center [90, 131] width 109 height 15
